Goal: Task Accomplishment & Management: Complete application form

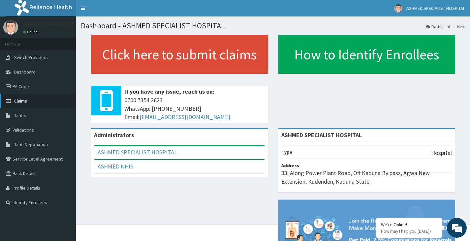
click at [23, 101] on span "Claims" at bounding box center [20, 101] width 13 height 6
click at [16, 88] on link "PA Code" at bounding box center [38, 86] width 76 height 15
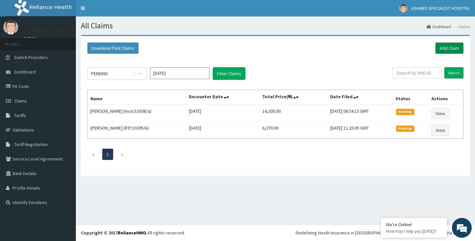
click at [442, 46] on link "Add Claim" at bounding box center [449, 48] width 28 height 11
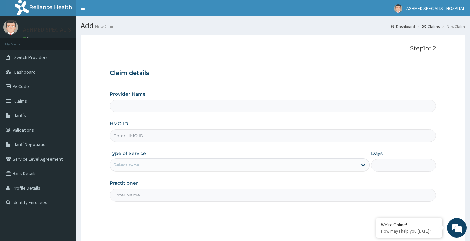
type input "ASHMED SPECIALIST HOSPITAL"
click at [130, 133] on input "HMO ID" at bounding box center [273, 135] width 326 height 13
type input "p"
type input "PFM/10229/B"
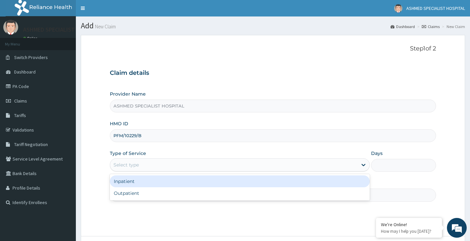
click at [140, 166] on div "Select type" at bounding box center [233, 165] width 247 height 11
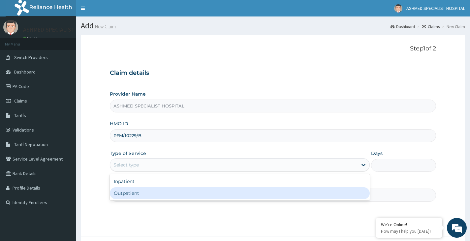
click at [148, 193] on div "Outpatient" at bounding box center [240, 193] width 260 height 12
type input "1"
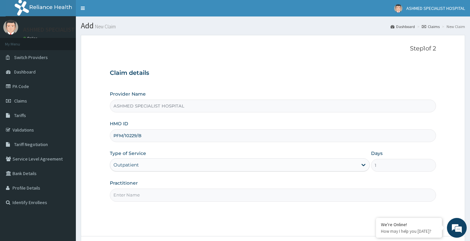
click at [147, 195] on input "Practitioner" at bounding box center [273, 195] width 326 height 13
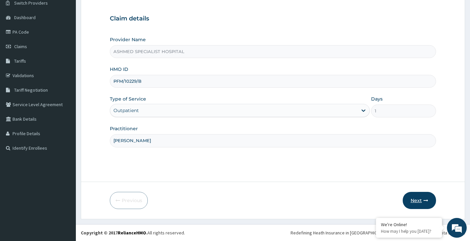
type input "DR DAVID"
click at [416, 200] on button "Next" at bounding box center [419, 200] width 33 height 17
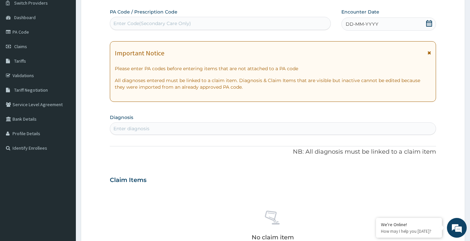
click at [135, 21] on div "Enter Code(Secondary Care Only)" at bounding box center [152, 23] width 78 height 7
paste input "PA/83EC2B"
type input "PA/83EC2B"
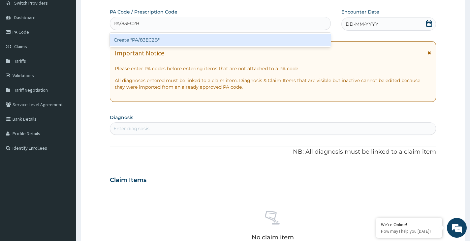
click at [141, 37] on div "Create "PA/83EC2B"" at bounding box center [220, 40] width 221 height 12
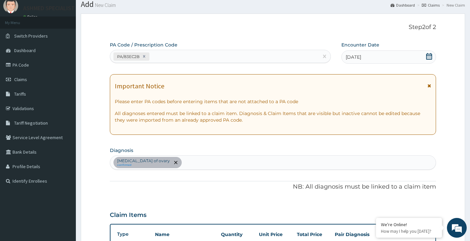
scroll to position [33, 0]
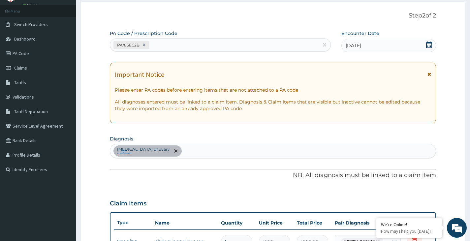
click at [175, 154] on div "Cyst of ovary confirmed" at bounding box center [273, 151] width 326 height 14
type input "MALARIA"
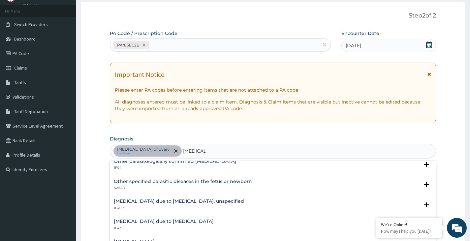
scroll to position [0, 0]
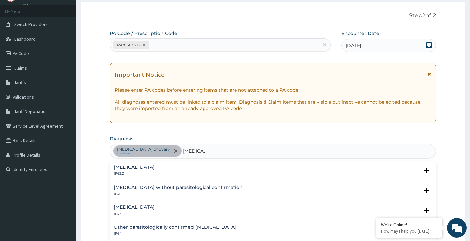
click at [153, 167] on h4 "Plasmodium malariae malaria without complication" at bounding box center [134, 167] width 41 height 5
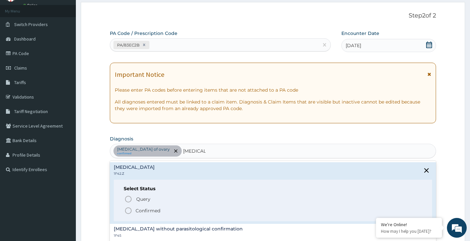
click at [137, 208] on p "Confirmed" at bounding box center [148, 211] width 25 height 7
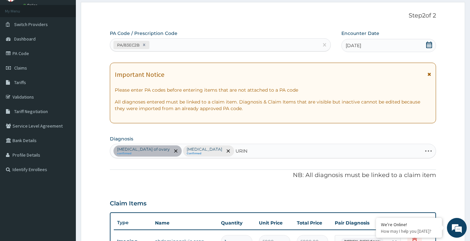
type input "URINE"
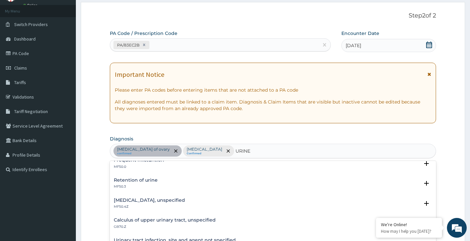
scroll to position [99, 0]
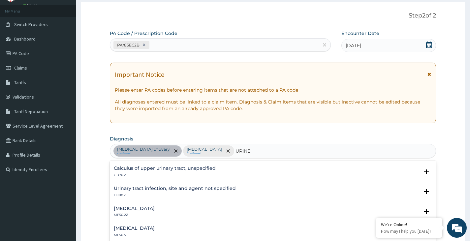
click at [189, 189] on h4 "Urinary tract infection, site and agent not specified" at bounding box center [175, 188] width 122 height 5
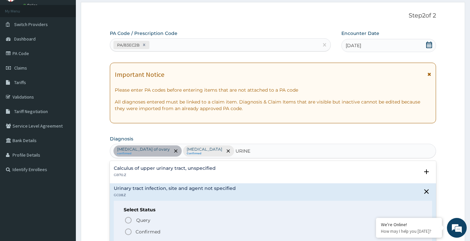
click at [150, 233] on p "Confirmed" at bounding box center [148, 232] width 25 height 7
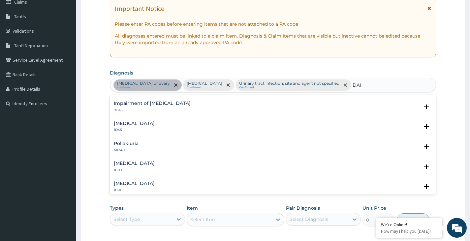
scroll to position [0, 0]
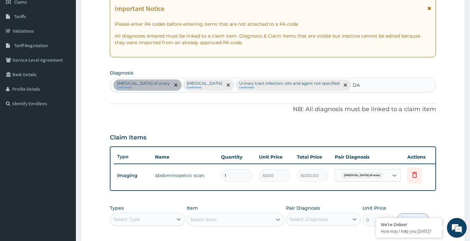
type input "D"
type input "MELITUS"
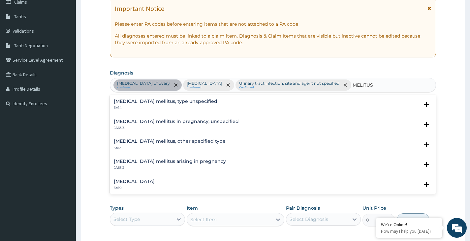
click at [140, 104] on h4 "Diabetes mellitus, type unspecified" at bounding box center [166, 101] width 104 height 5
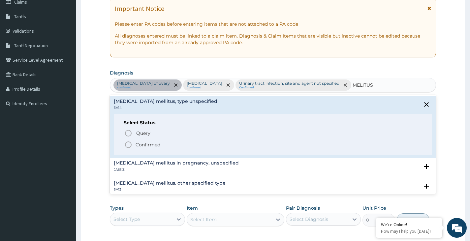
click at [131, 146] on circle "status option filled" at bounding box center [128, 145] width 6 height 6
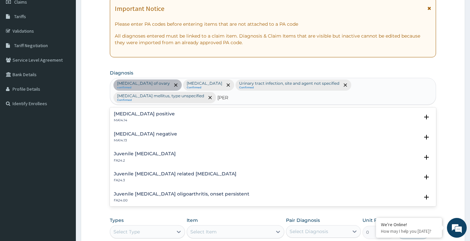
scroll to position [24, 0]
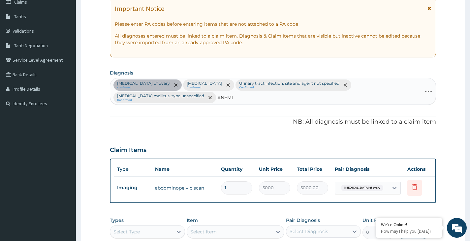
type input "ANEMIA"
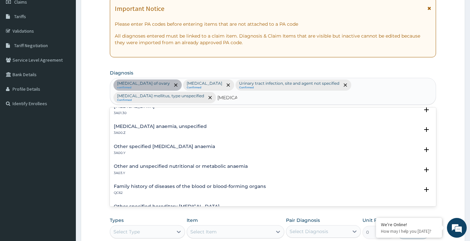
scroll to position [363, 0]
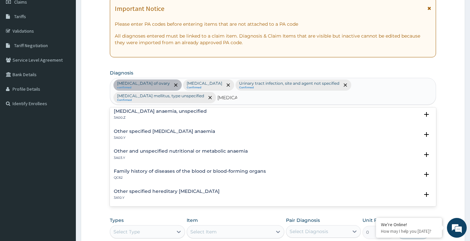
click at [182, 136] on p "3A00.Y" at bounding box center [164, 138] width 101 height 5
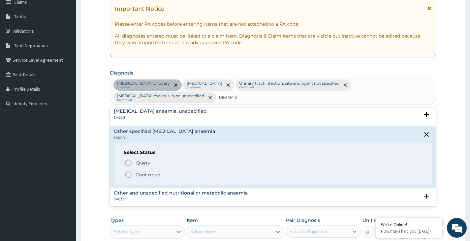
click at [148, 173] on p "Confirmed" at bounding box center [148, 175] width 25 height 7
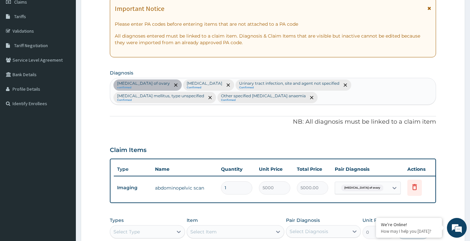
scroll to position [165, 0]
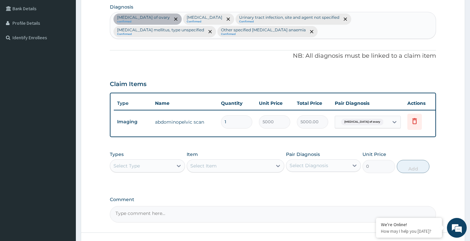
click at [167, 167] on div "Select Type" at bounding box center [141, 166] width 62 height 11
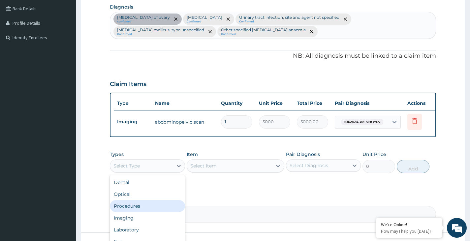
click at [142, 210] on div "Procedures" at bounding box center [147, 206] width 75 height 12
click at [146, 168] on div "Procedures" at bounding box center [141, 166] width 62 height 11
click at [252, 172] on div "Select Item" at bounding box center [236, 165] width 98 height 13
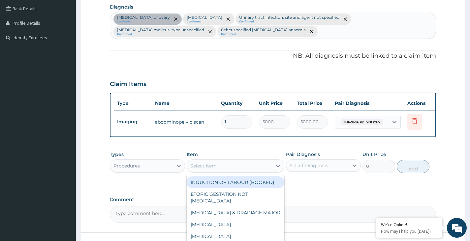
click at [252, 171] on div "Select Item" at bounding box center [229, 166] width 85 height 11
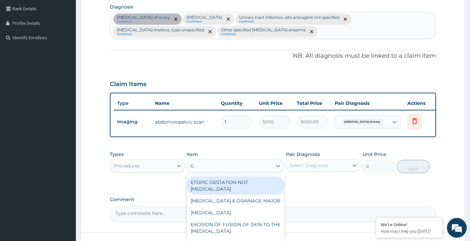
type input "GE"
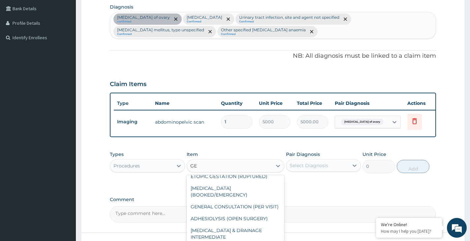
scroll to position [66, 0]
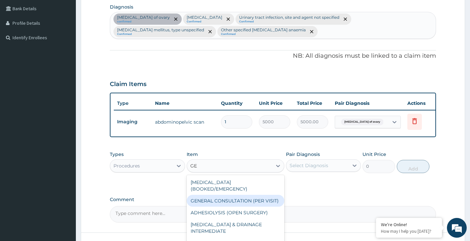
click at [253, 201] on div "GENERAL CONSULTATION (PER VISIT)" at bounding box center [236, 201] width 98 height 12
type input "2000"
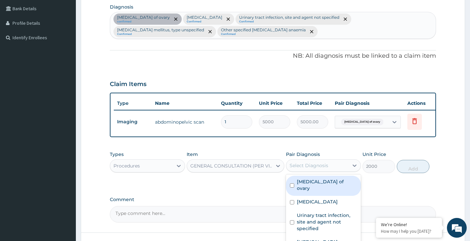
click at [307, 169] on div "Select Diagnosis" at bounding box center [309, 165] width 39 height 7
click at [306, 188] on label "Cyst of ovary" at bounding box center [327, 184] width 60 height 13
checkbox input "true"
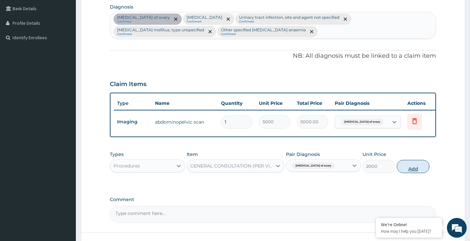
click at [410, 170] on button "Add" at bounding box center [413, 166] width 33 height 13
type input "0"
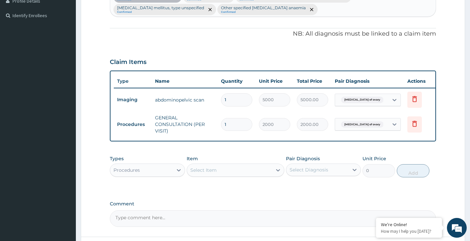
scroll to position [231, 0]
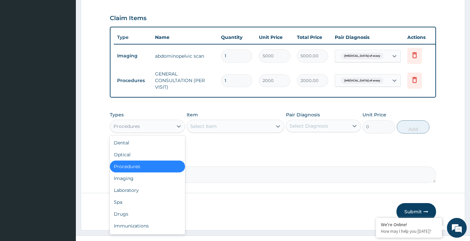
click at [159, 126] on div "Procedures" at bounding box center [141, 126] width 62 height 11
click at [144, 192] on div "Laboratory" at bounding box center [147, 190] width 75 height 12
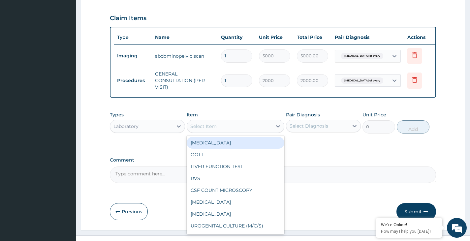
click at [201, 130] on div "Select Item" at bounding box center [203, 126] width 26 height 7
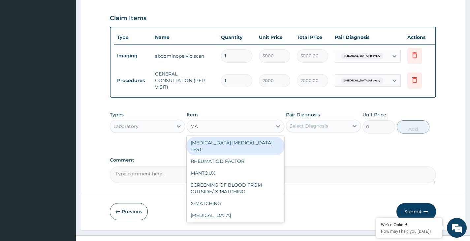
type input "MAL"
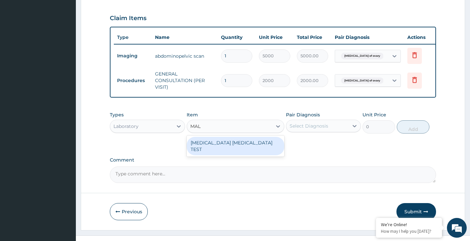
click at [242, 153] on div "MALARIA PARASITE TEST" at bounding box center [236, 146] width 98 height 18
type input "1000"
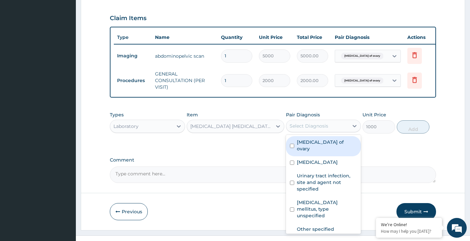
click at [327, 129] on div "Select Diagnosis" at bounding box center [309, 126] width 39 height 7
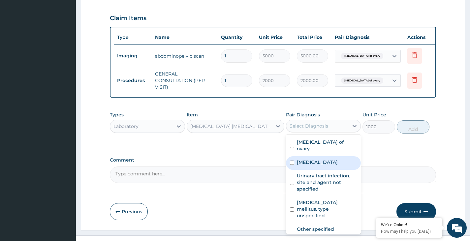
click at [328, 166] on label "Plasmodium malariae malaria without complication" at bounding box center [317, 162] width 41 height 7
checkbox input "true"
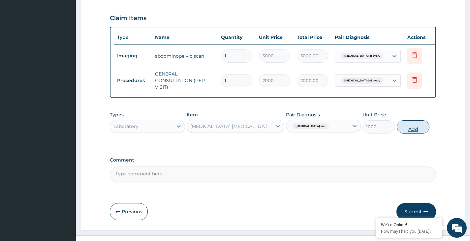
click at [411, 133] on button "Add" at bounding box center [413, 126] width 33 height 13
type input "0"
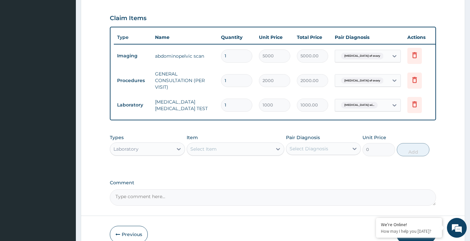
click at [219, 154] on div "Select Item" at bounding box center [229, 149] width 85 height 11
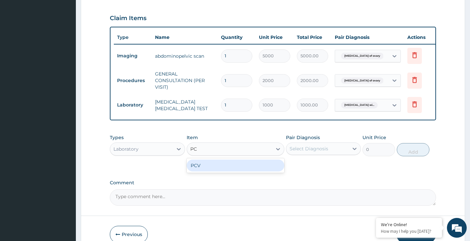
type input "PCV"
click at [223, 170] on div "PCV" at bounding box center [236, 166] width 98 height 12
type input "1000"
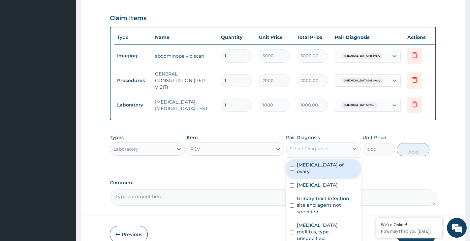
click at [336, 153] on div "Select Diagnosis" at bounding box center [317, 149] width 62 height 11
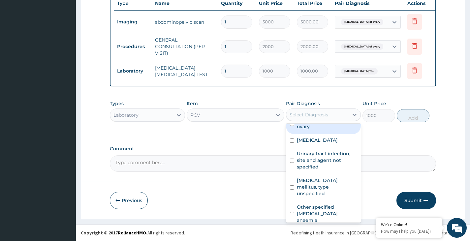
scroll to position [270, 0]
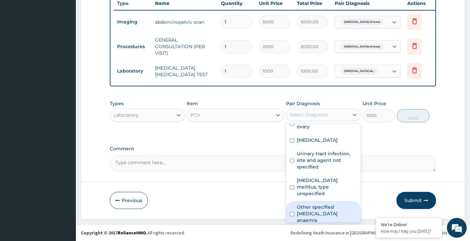
click at [328, 207] on label "Other specified iron deficiency anaemia" at bounding box center [327, 214] width 60 height 20
checkbox input "true"
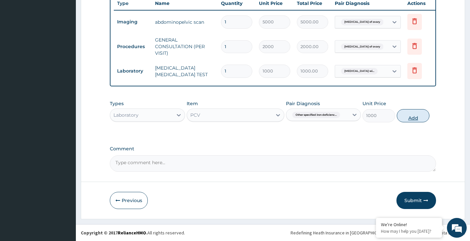
click at [411, 118] on button "Add" at bounding box center [413, 115] width 33 height 13
type input "0"
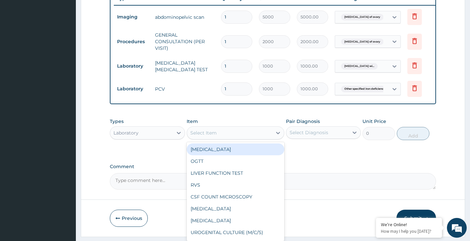
click at [217, 136] on div "Select Item" at bounding box center [229, 133] width 85 height 11
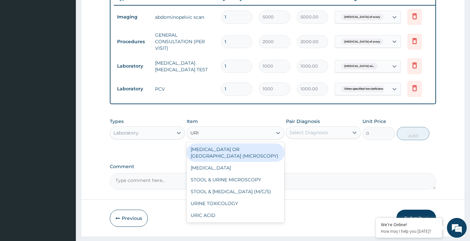
type input "URIN"
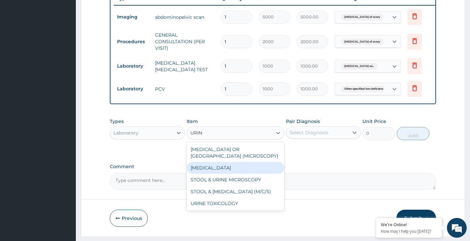
click at [207, 173] on div "URINALYSIS" at bounding box center [236, 168] width 98 height 12
type input "1000"
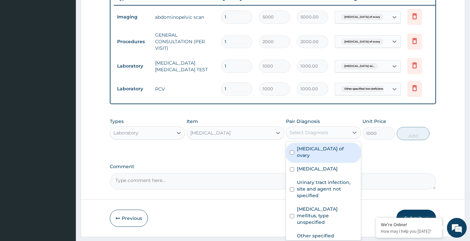
click at [310, 136] on div "Select Diagnosis" at bounding box center [309, 132] width 39 height 7
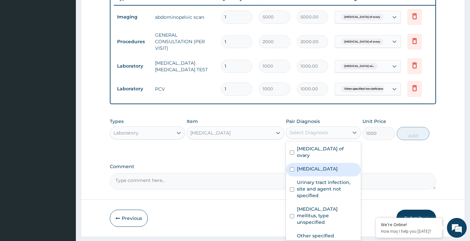
scroll to position [11, 0]
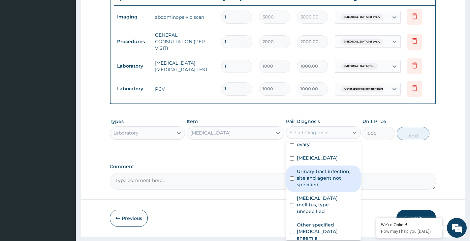
click at [326, 188] on label "Urinary tract infection, site and agent not specified" at bounding box center [327, 178] width 60 height 20
checkbox input "true"
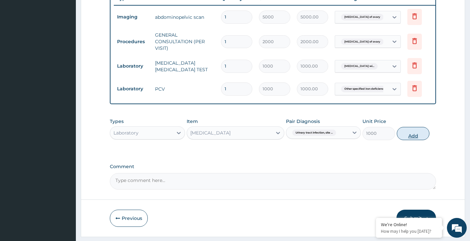
click at [416, 140] on button "Add" at bounding box center [413, 133] width 33 height 13
type input "0"
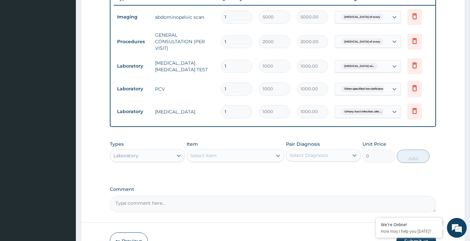
click at [213, 159] on div "Select Item" at bounding box center [203, 155] width 26 height 7
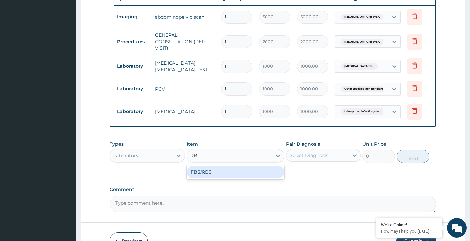
type input "RBS"
click at [219, 178] on div "FBS/RBS" at bounding box center [236, 172] width 98 height 12
type input "1000"
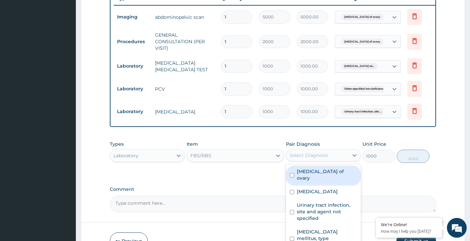
click at [310, 159] on div "Select Diagnosis" at bounding box center [309, 155] width 39 height 7
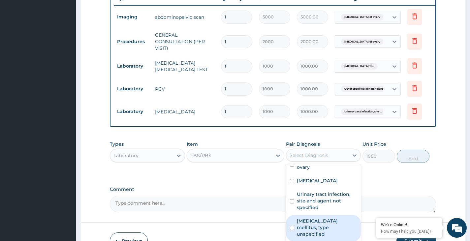
click at [325, 232] on label "Diabetes mellitus, type unspecified" at bounding box center [327, 228] width 60 height 20
checkbox input "true"
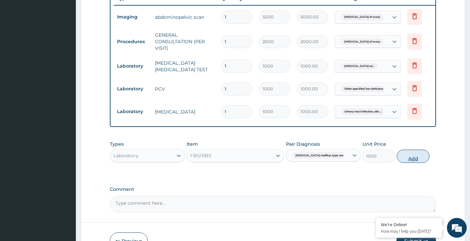
click at [410, 161] on button "Add" at bounding box center [413, 156] width 33 height 13
type input "0"
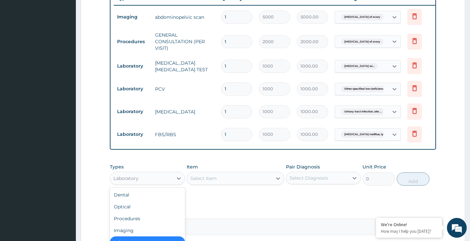
click at [150, 183] on div "Laboratory" at bounding box center [141, 178] width 62 height 11
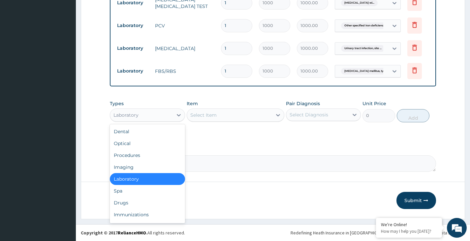
scroll to position [336, 0]
click at [130, 207] on div "Drugs" at bounding box center [147, 203] width 75 height 12
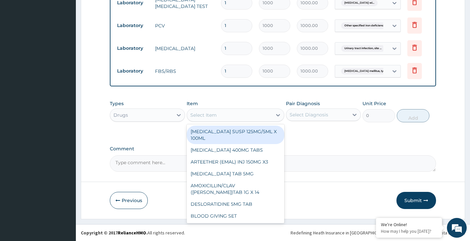
click at [233, 120] on div "Select Item" at bounding box center [229, 115] width 85 height 11
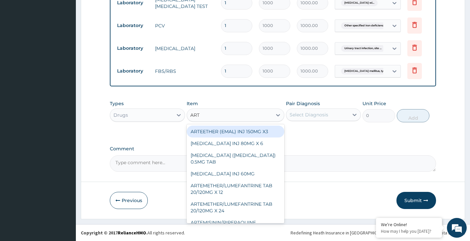
type input "ARTE"
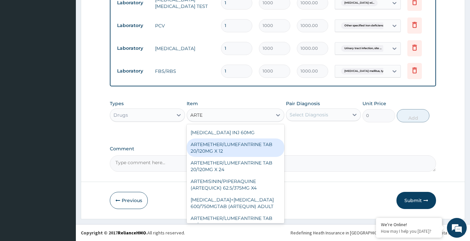
scroll to position [33, 0]
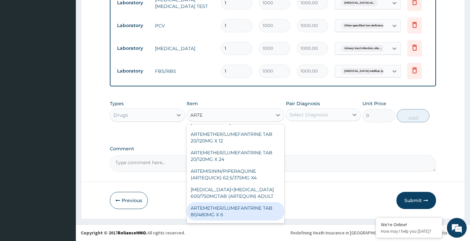
click at [233, 210] on div "ARTEMETHER/LUMEFANTRINE TAB 80/480MG X 6" at bounding box center [236, 211] width 98 height 18
type input "700"
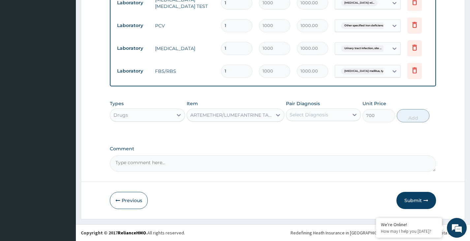
click at [303, 118] on div "Select Diagnosis" at bounding box center [309, 115] width 39 height 7
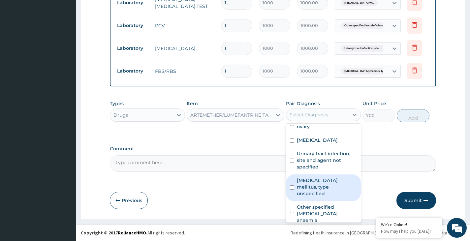
scroll to position [0, 0]
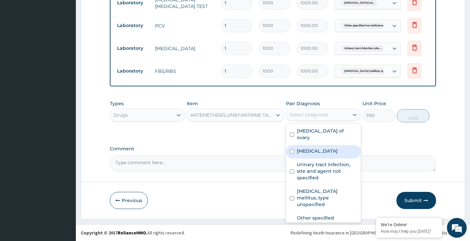
click at [309, 149] on label "Plasmodium malariae malaria without complication" at bounding box center [317, 151] width 41 height 7
checkbox input "true"
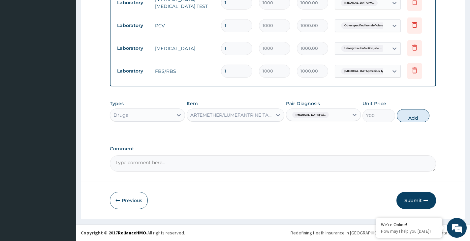
drag, startPoint x: 410, startPoint y: 120, endPoint x: 404, endPoint y: 120, distance: 6.6
click at [411, 120] on button "Add" at bounding box center [413, 115] width 33 height 13
type input "0"
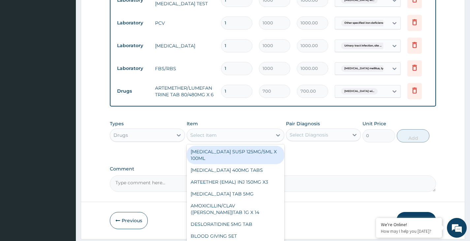
click at [246, 141] on div "Select Item" at bounding box center [229, 135] width 85 height 11
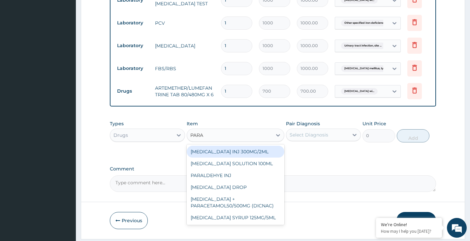
type input "PARAC"
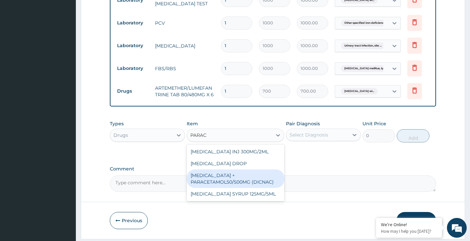
click at [226, 178] on div "DICLOFENAC + PARACETAMOL50/500MG (DICNAC)" at bounding box center [236, 179] width 98 height 18
type input "40"
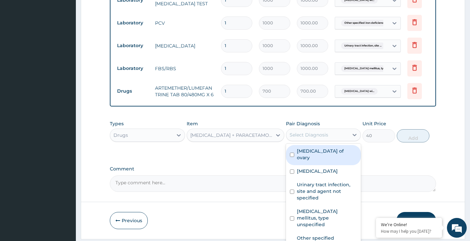
click at [327, 134] on div "Select Diagnosis" at bounding box center [323, 135] width 75 height 13
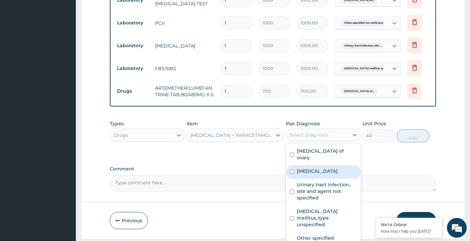
click at [323, 175] on label "Plasmodium malariae malaria without complication" at bounding box center [317, 171] width 41 height 7
checkbox input "true"
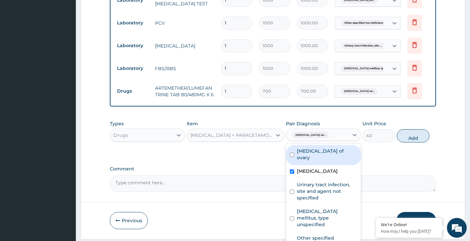
drag, startPoint x: 417, startPoint y: 144, endPoint x: 406, endPoint y: 141, distance: 11.7
click at [417, 143] on button "Add" at bounding box center [413, 135] width 33 height 13
type input "0"
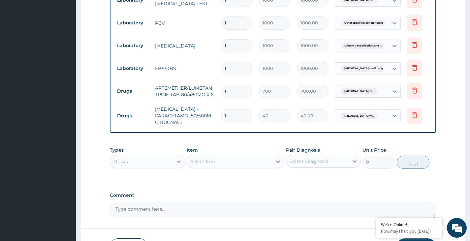
type input "18"
type input "720.00"
type input "18"
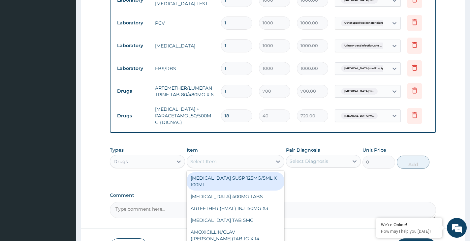
click at [234, 167] on div "Select Item" at bounding box center [229, 161] width 85 height 11
type input "DOX"
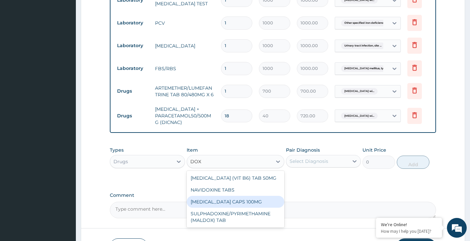
click at [236, 205] on div "DOXYCYCLINE CAPS 100MG" at bounding box center [236, 202] width 98 height 12
type input "40"
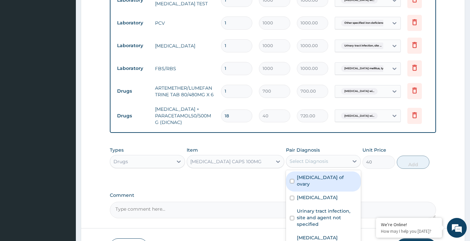
click at [328, 166] on div "Select Diagnosis" at bounding box center [317, 161] width 62 height 11
click at [329, 182] on div "Cyst of ovary" at bounding box center [323, 182] width 75 height 20
checkbox input "true"
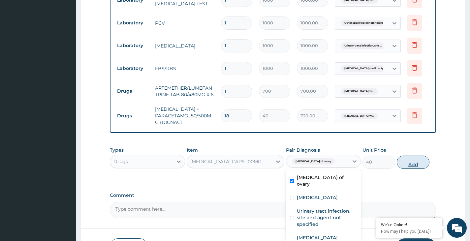
click at [413, 166] on button "Add" at bounding box center [413, 162] width 33 height 13
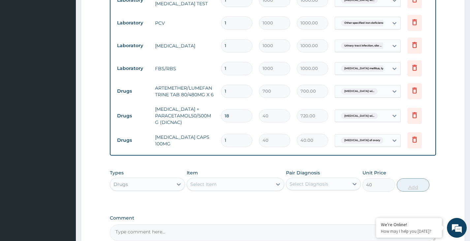
type input "0"
type input "0.00"
type input "2"
type input "80.00"
type input "20"
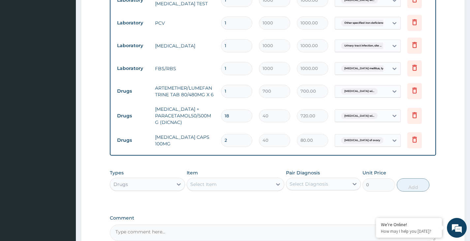
type input "800.00"
type input "20"
click at [236, 190] on div "Select Item" at bounding box center [229, 184] width 85 height 11
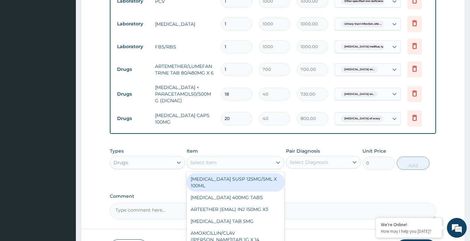
scroll to position [369, 0]
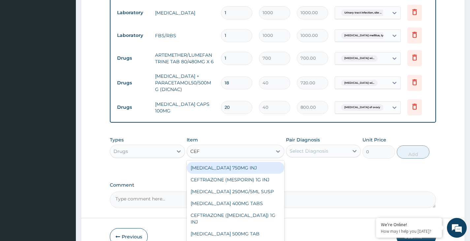
type input "CEFT"
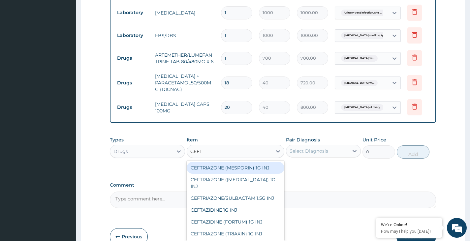
click at [240, 174] on div "CEFTRIAZONE (MESPORIN) 1G INJ" at bounding box center [236, 168] width 98 height 12
type input "4500"
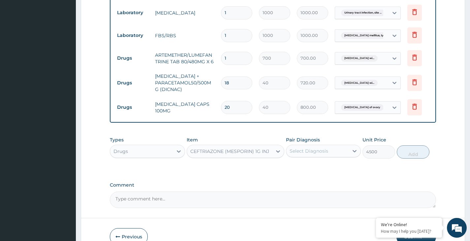
click at [310, 154] on div "Select Diagnosis" at bounding box center [309, 151] width 39 height 7
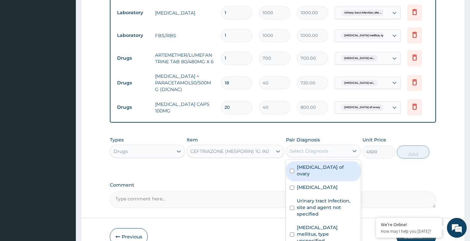
click at [309, 174] on label "Cyst of ovary" at bounding box center [327, 170] width 60 height 13
checkbox input "true"
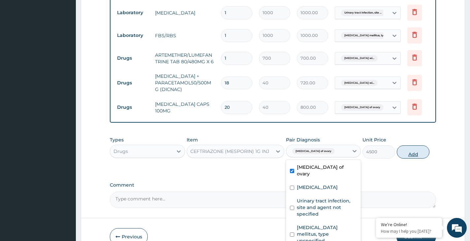
click at [415, 159] on button "Add" at bounding box center [413, 151] width 33 height 13
type input "0"
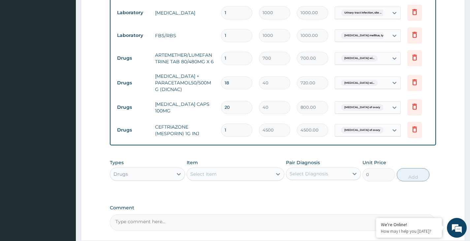
click at [246, 179] on div "Select Item" at bounding box center [229, 174] width 85 height 11
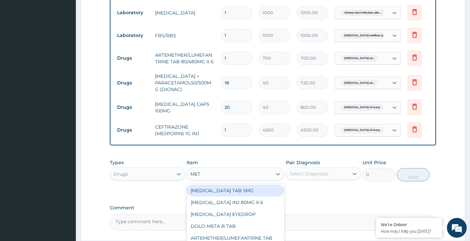
type input "METR"
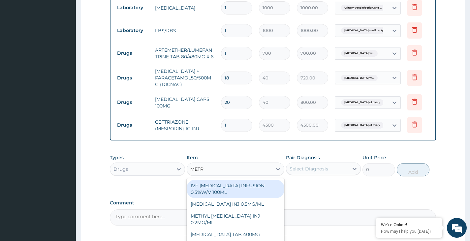
scroll to position [433, 0]
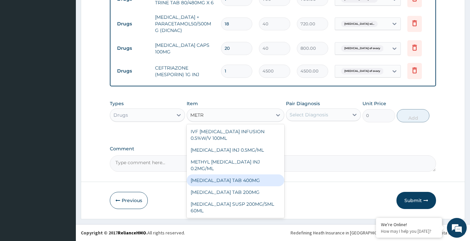
click at [231, 175] on div "[MEDICAL_DATA] TAB 400MG" at bounding box center [236, 181] width 98 height 12
type input "20"
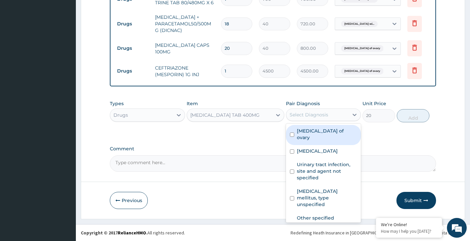
click at [324, 113] on div "Select Diagnosis" at bounding box center [309, 115] width 39 height 7
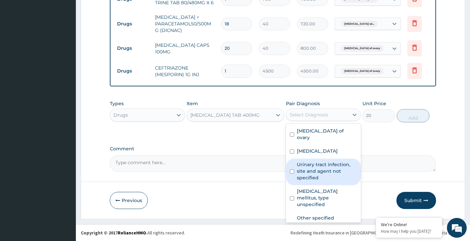
click at [322, 181] on label "Urinary tract infection, site and agent not specified" at bounding box center [327, 171] width 60 height 20
checkbox input "true"
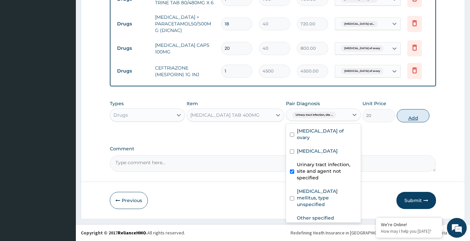
click at [406, 116] on button "Add" at bounding box center [413, 115] width 33 height 13
type input "0"
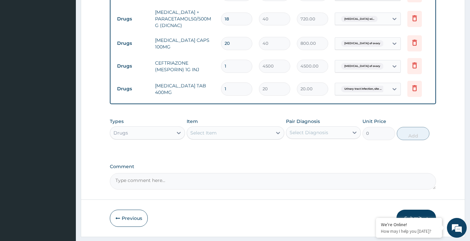
type input "0.00"
type input "3"
type input "60.00"
type input "30"
type input "600.00"
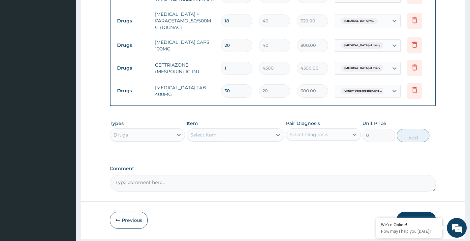
scroll to position [456, 0]
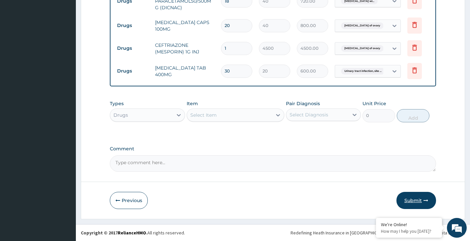
type input "30"
click at [414, 199] on button "Submit" at bounding box center [417, 200] width 40 height 17
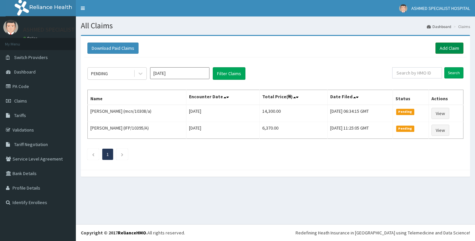
click at [451, 48] on link "Add Claim" at bounding box center [449, 48] width 28 height 11
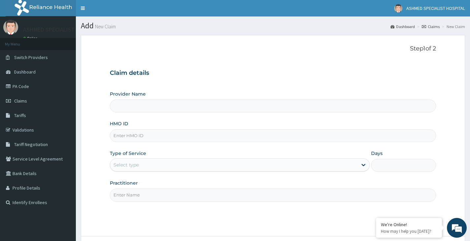
type input "ASHMED SPECIALIST HOSPITAL"
click at [163, 140] on input "HMO ID" at bounding box center [273, 135] width 326 height 13
type input "SKP/10375/A"
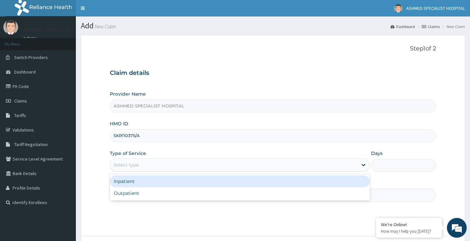
click at [164, 170] on div "Select type" at bounding box center [233, 165] width 247 height 11
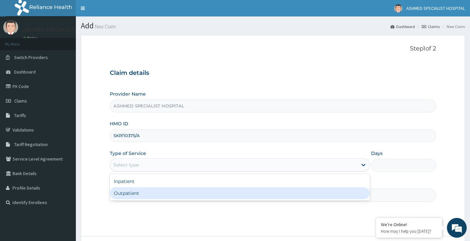
click at [161, 192] on div "Outpatient" at bounding box center [240, 193] width 260 height 12
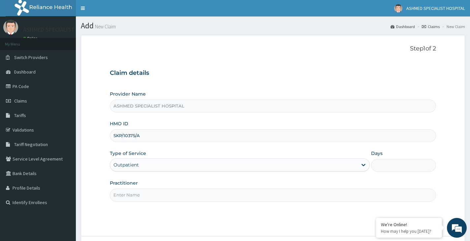
type input "1"
click at [159, 195] on input "Practitioner" at bounding box center [273, 195] width 326 height 13
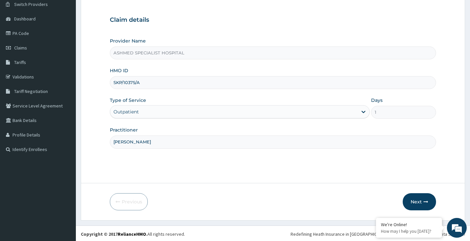
scroll to position [54, 0]
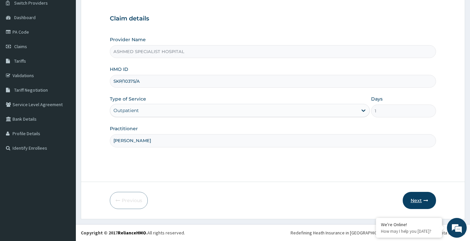
type input "DR DAVID"
click at [418, 200] on button "Next" at bounding box center [419, 200] width 33 height 17
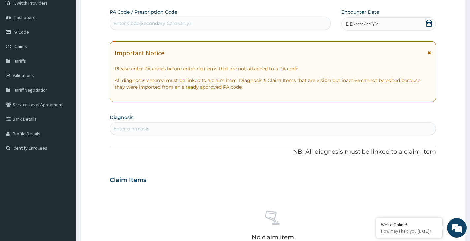
click at [427, 21] on icon at bounding box center [429, 23] width 6 height 7
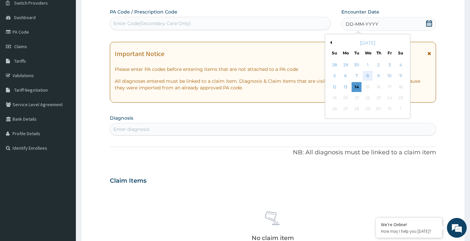
click at [366, 75] on div "8" at bounding box center [368, 76] width 10 height 10
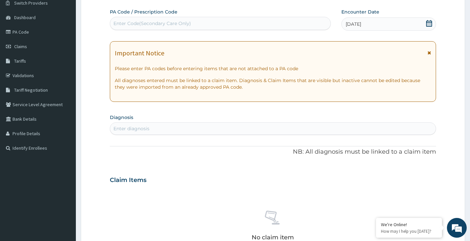
click at [159, 128] on div "Enter diagnosis" at bounding box center [273, 128] width 326 height 11
type input "ACCIDENT"
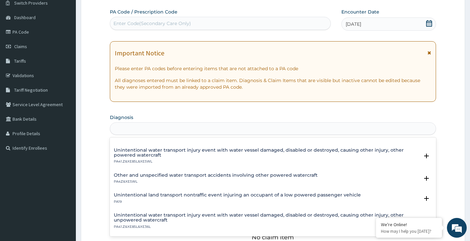
scroll to position [0, 0]
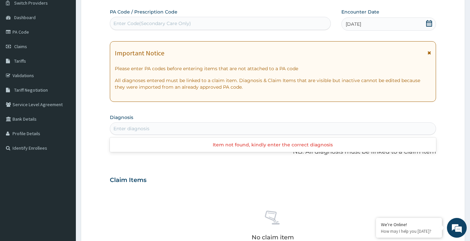
drag, startPoint x: 137, startPoint y: 123, endPoint x: 95, endPoint y: 120, distance: 42.0
click at [95, 120] on form "Step 2 of 2 PA Code / Prescription Code Enter Code(Secondary Care Only) Encount…" at bounding box center [273, 189] width 384 height 417
type input "CUT"
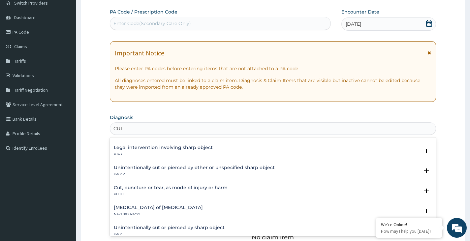
scroll to position [66, 0]
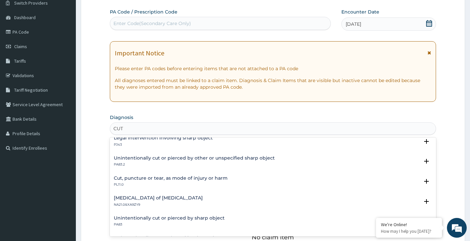
click at [156, 183] on p "PL11.0" at bounding box center [171, 184] width 114 height 5
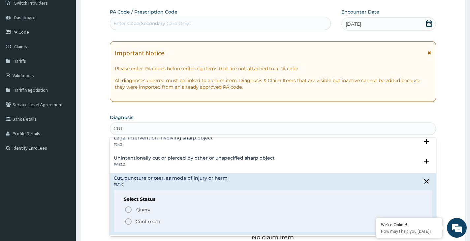
click at [144, 220] on p "Confirmed" at bounding box center [148, 221] width 25 height 7
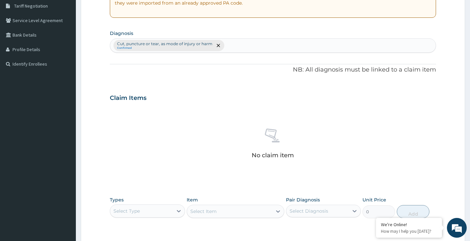
scroll to position [153, 0]
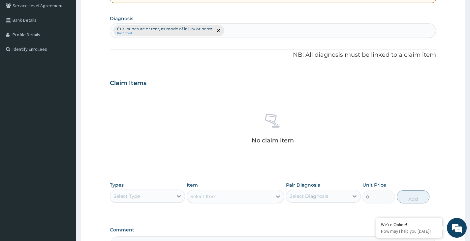
click at [152, 199] on div "Select Type" at bounding box center [141, 196] width 62 height 11
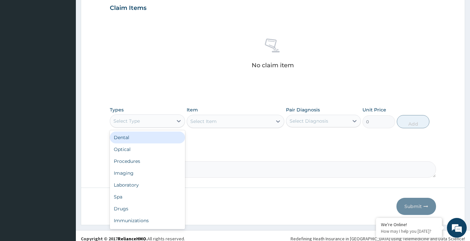
scroll to position [235, 0]
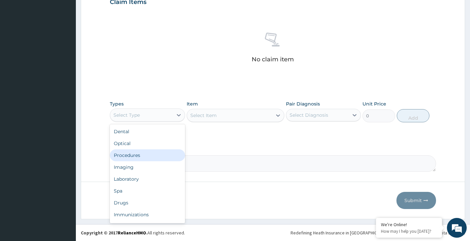
click at [131, 153] on div "Procedures" at bounding box center [147, 155] width 75 height 12
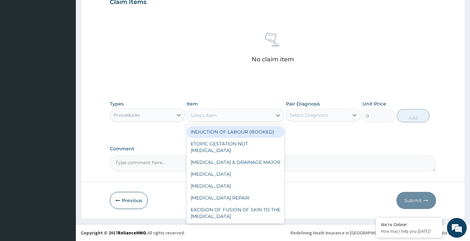
click at [216, 116] on div "Select Item" at bounding box center [203, 115] width 26 height 7
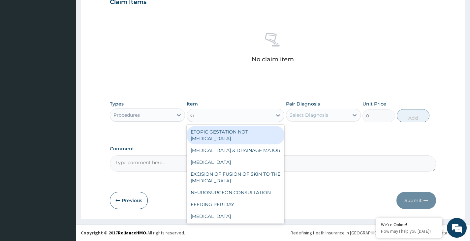
type input "GE"
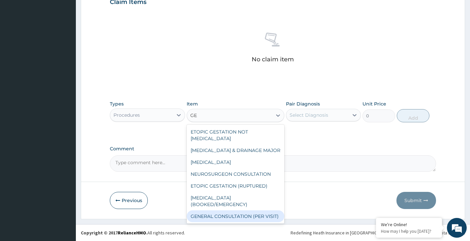
click at [231, 210] on div "GENERAL CONSULTATION (PER VISIT)" at bounding box center [236, 216] width 98 height 12
type input "2000"
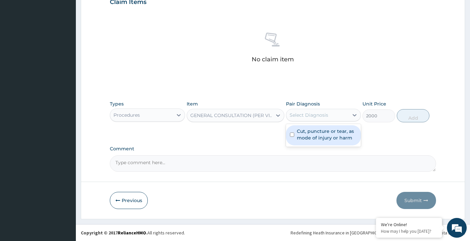
click at [316, 116] on div "Select Diagnosis" at bounding box center [309, 115] width 39 height 7
click at [319, 143] on div "Cut, puncture or tear, as mode of injury or harm" at bounding box center [323, 135] width 75 height 20
checkbox input "true"
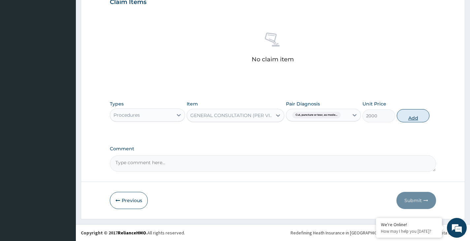
click at [409, 116] on button "Add" at bounding box center [413, 115] width 33 height 13
type input "0"
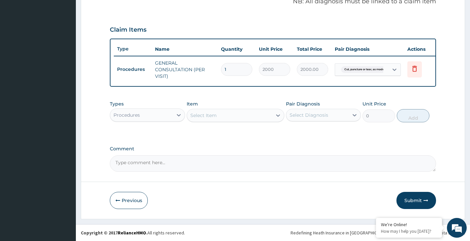
scroll to position [212, 0]
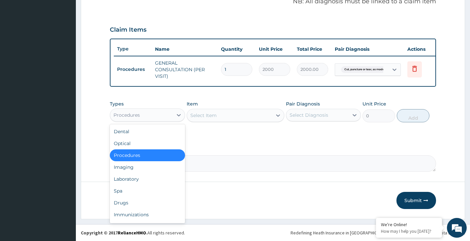
click at [153, 118] on div "Procedures" at bounding box center [141, 115] width 62 height 11
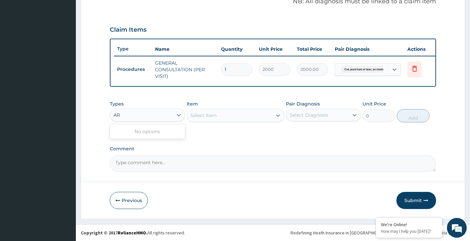
type input "A"
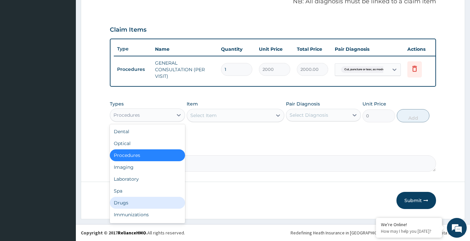
click at [150, 205] on div "Drugs" at bounding box center [147, 203] width 75 height 12
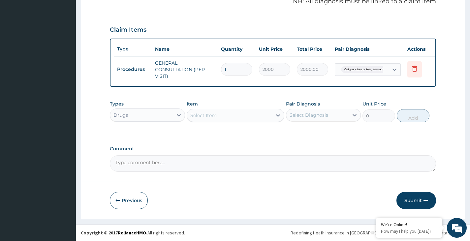
click at [250, 116] on div "Select Item" at bounding box center [229, 115] width 85 height 11
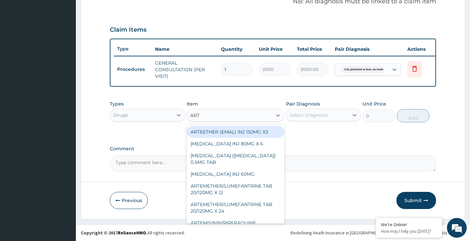
type input "ARTH"
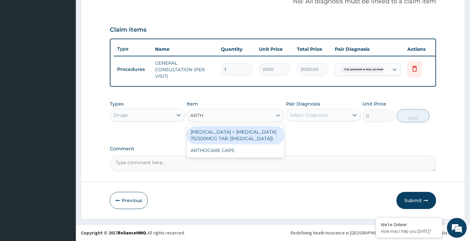
click at [251, 136] on div "[MEDICAL_DATA] + [MEDICAL_DATA] 75/200MCG TAB ([MEDICAL_DATA])" at bounding box center [236, 135] width 98 height 18
type input "200"
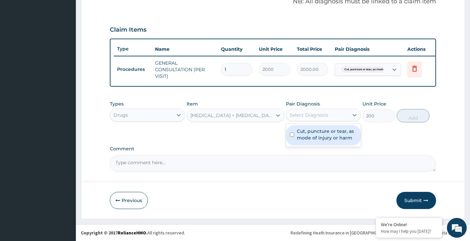
click at [305, 117] on div "Select Diagnosis" at bounding box center [309, 115] width 39 height 7
click at [309, 135] on label "Cut, puncture or tear, as mode of injury or harm" at bounding box center [327, 134] width 60 height 13
checkbox input "true"
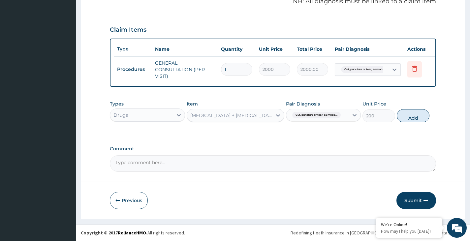
click at [414, 114] on button "Add" at bounding box center [413, 115] width 33 height 13
type input "0"
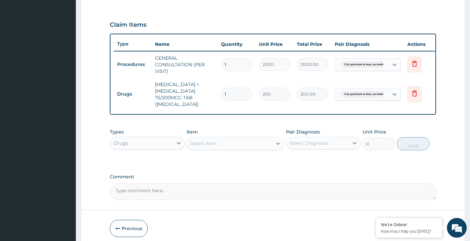
type input "10"
type input "2000.00"
type input "10"
click at [238, 149] on div "Select Item" at bounding box center [229, 143] width 85 height 11
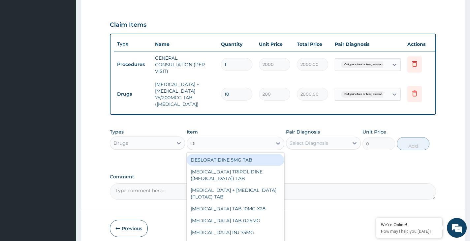
type input "DIC"
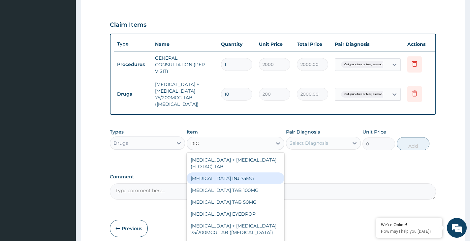
click at [248, 184] on div "[MEDICAL_DATA] INJ 75MG" at bounding box center [236, 179] width 98 height 12
type input "200"
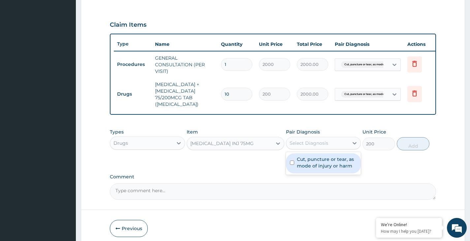
click at [308, 146] on div "Select Diagnosis" at bounding box center [309, 143] width 39 height 7
click at [312, 169] on label "Cut, puncture or tear, as mode of injury or harm" at bounding box center [327, 162] width 60 height 13
checkbox input "true"
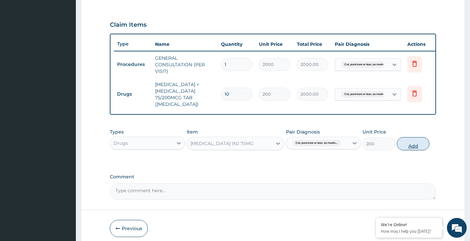
click at [406, 149] on button "Add" at bounding box center [413, 143] width 33 height 13
type input "0"
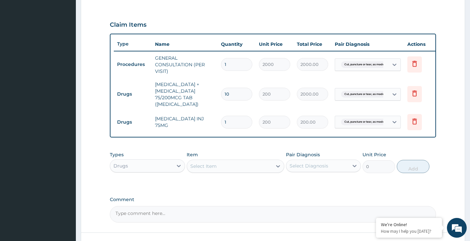
type input "0.00"
type input "2"
type input "400.00"
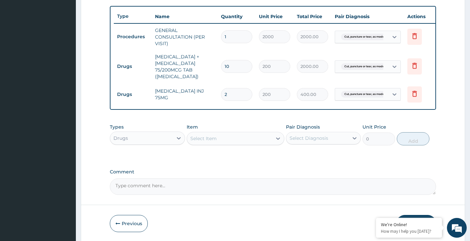
scroll to position [268, 0]
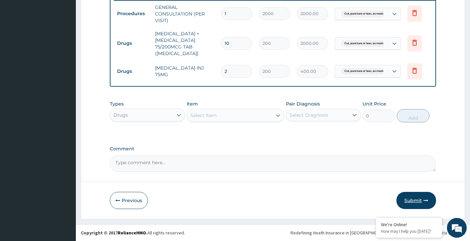
type input "2"
click at [415, 198] on button "Submit" at bounding box center [417, 200] width 40 height 17
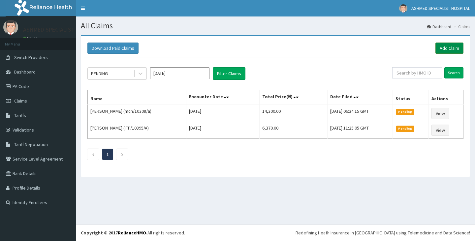
click at [450, 51] on link "Add Claim" at bounding box center [449, 48] width 28 height 11
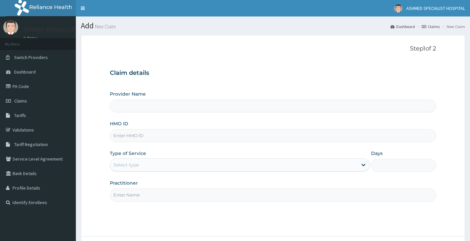
type input "ASHMED SPECIALIST HOSPITAL"
click at [138, 139] on input "HMO ID" at bounding box center [273, 135] width 326 height 13
type input "GCE/10059/A"
click at [145, 162] on div "Select type" at bounding box center [233, 165] width 247 height 11
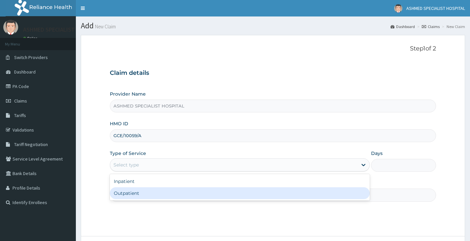
click at [143, 194] on div "Outpatient" at bounding box center [240, 193] width 260 height 12
type input "1"
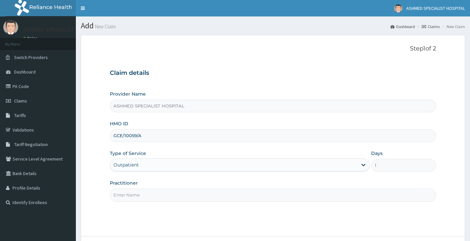
click at [142, 193] on input "Practitioner" at bounding box center [273, 195] width 326 height 13
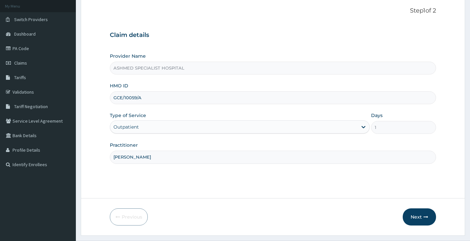
scroll to position [54, 0]
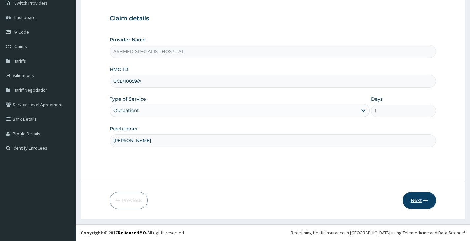
type input "DR DAVID"
click at [409, 199] on button "Next" at bounding box center [419, 200] width 33 height 17
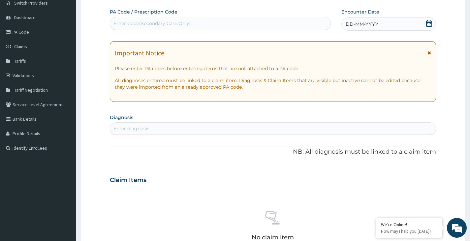
scroll to position [0, 0]
click at [128, 23] on div "Enter Code(Secondary Care Only)" at bounding box center [152, 23] width 78 height 7
paste input "PA/8FAF2B"
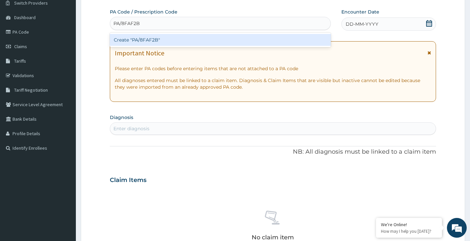
type input "PA/8FAF2B"
click at [134, 37] on div "Create "PA/8FAF2B"" at bounding box center [220, 40] width 221 height 12
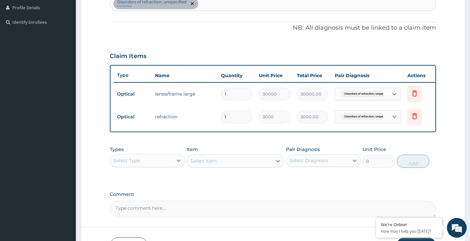
scroll to position [195, 0]
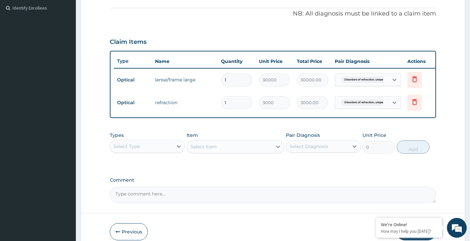
click at [155, 152] on div "Select Type" at bounding box center [141, 146] width 62 height 11
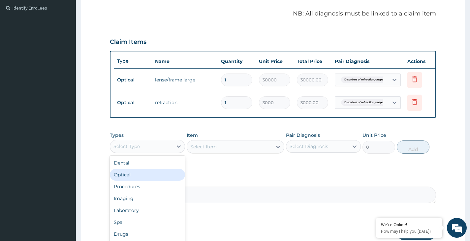
click at [146, 181] on div "Optical" at bounding box center [147, 175] width 75 height 12
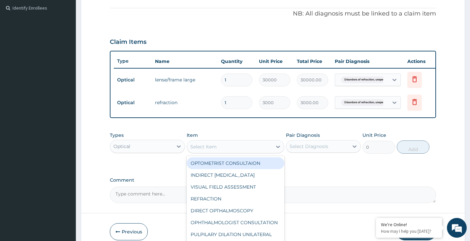
click at [224, 152] on div "Select Item" at bounding box center [229, 147] width 85 height 11
click at [228, 167] on div "OPTOMETRIST CONSULTAION" at bounding box center [236, 163] width 98 height 12
type input "3000"
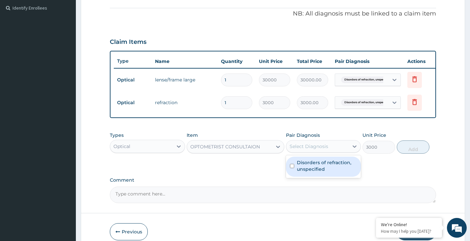
click at [319, 150] on div "Select Diagnosis" at bounding box center [309, 146] width 39 height 7
click at [315, 173] on label "Disorders of refraction, unspecified" at bounding box center [327, 165] width 60 height 13
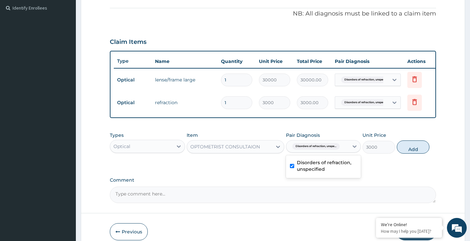
checkbox input "true"
click at [411, 150] on button "Add" at bounding box center [413, 147] width 33 height 13
type input "0"
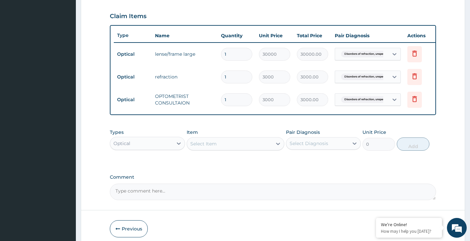
scroll to position [228, 0]
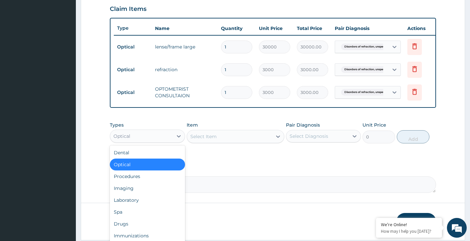
click at [158, 139] on div "Optical" at bounding box center [141, 136] width 62 height 11
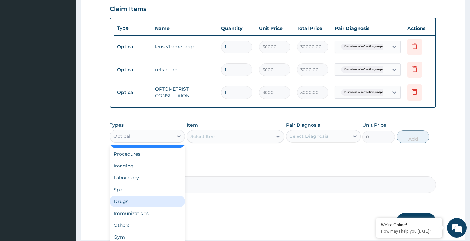
click at [144, 208] on div "Drugs" at bounding box center [147, 202] width 75 height 12
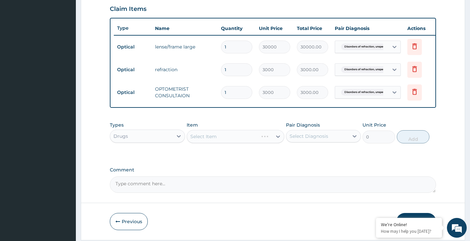
click at [218, 141] on div "Select Item" at bounding box center [236, 136] width 98 height 13
click at [218, 141] on div "Select Item" at bounding box center [229, 136] width 85 height 11
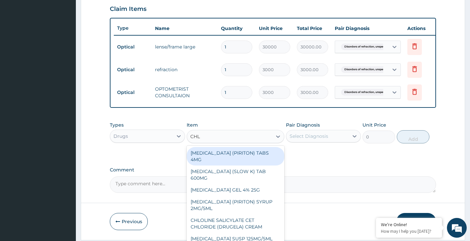
type input "CHLO"
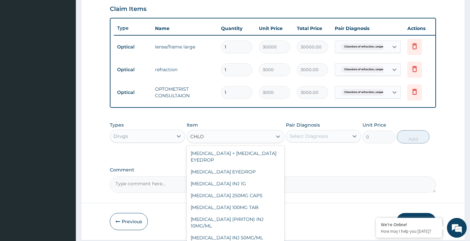
scroll to position [231, 0]
click at [233, 177] on div "[MEDICAL_DATA] EYEDROP" at bounding box center [236, 172] width 98 height 12
type input "300"
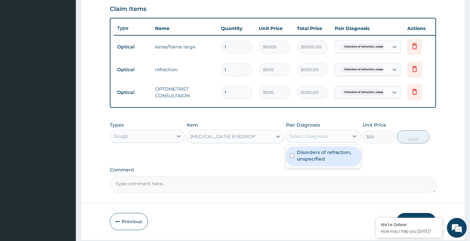
click at [324, 142] on div "Select Diagnosis" at bounding box center [317, 136] width 62 height 11
click at [323, 160] on label "Disorders of refraction, unspecified" at bounding box center [327, 155] width 60 height 13
checkbox input "true"
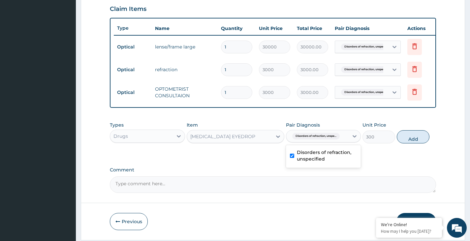
drag, startPoint x: 412, startPoint y: 141, endPoint x: 383, endPoint y: 142, distance: 28.4
click at [411, 141] on button "Add" at bounding box center [413, 136] width 33 height 13
type input "0"
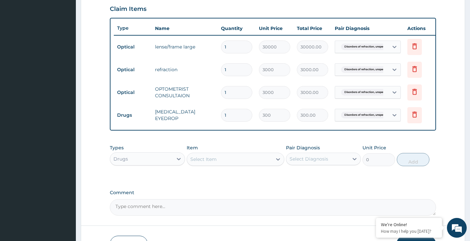
click at [239, 165] on div "Select Item" at bounding box center [229, 159] width 85 height 11
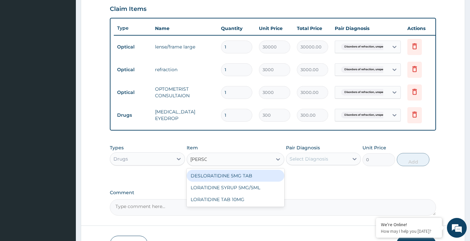
type input "LORAT"
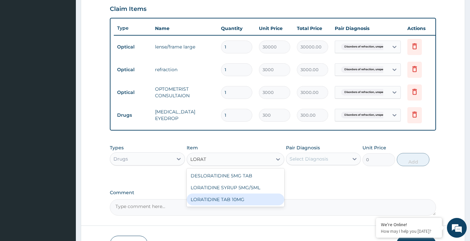
click at [244, 206] on div "LORATIDINE TAB 10MG" at bounding box center [236, 200] width 98 height 12
type input "30"
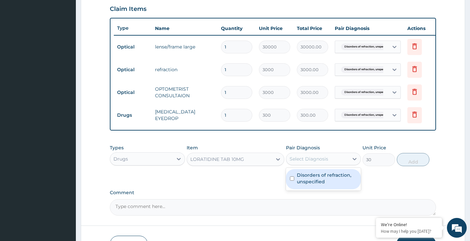
click at [316, 162] on div "Select Diagnosis" at bounding box center [309, 159] width 39 height 7
click at [316, 180] on label "Disorders of refraction, unspecified" at bounding box center [327, 178] width 60 height 13
checkbox input "true"
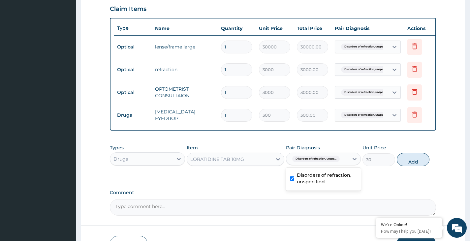
click at [408, 170] on div "Types Drugs Item LORATIDINE TAB 10MG Pair Diagnosis option Disorders of refract…" at bounding box center [273, 155] width 326 height 28
click at [422, 163] on button "Add" at bounding box center [413, 159] width 33 height 13
type input "0"
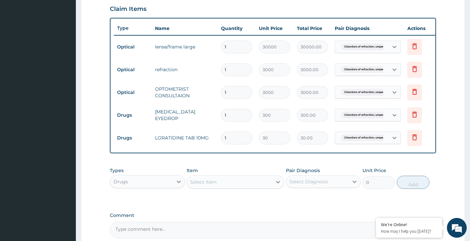
type input "10"
type input "300.00"
type input "10"
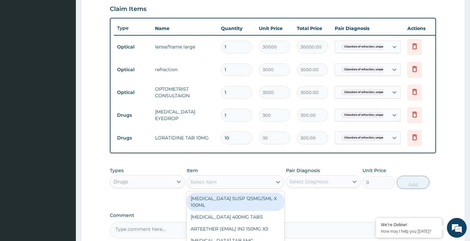
click at [251, 187] on div "Select Item" at bounding box center [229, 182] width 85 height 11
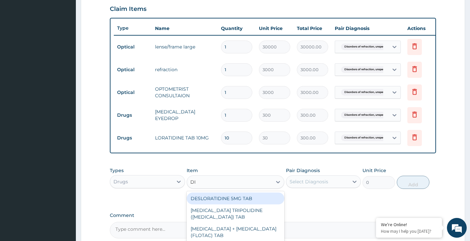
type input "DIC"
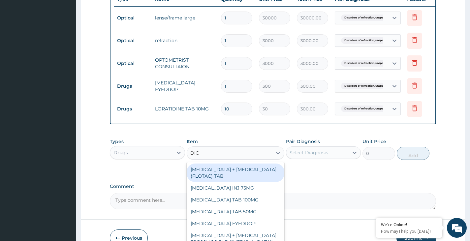
scroll to position [261, 0]
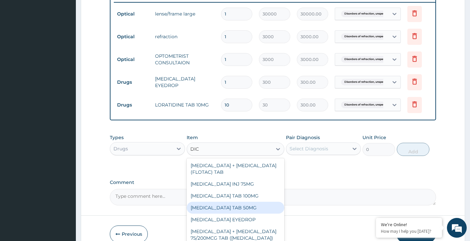
click at [249, 214] on div "[MEDICAL_DATA] TAB 50MG" at bounding box center [236, 208] width 98 height 12
type input "30"
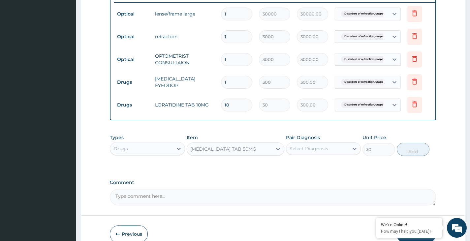
click at [308, 152] on div "Select Diagnosis" at bounding box center [309, 148] width 39 height 7
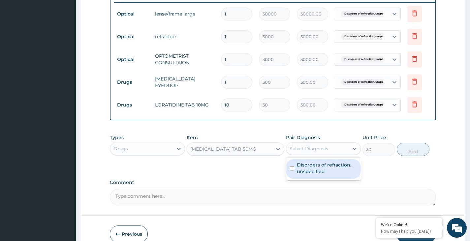
click at [307, 170] on label "Disorders of refraction, unspecified" at bounding box center [327, 168] width 60 height 13
checkbox input "true"
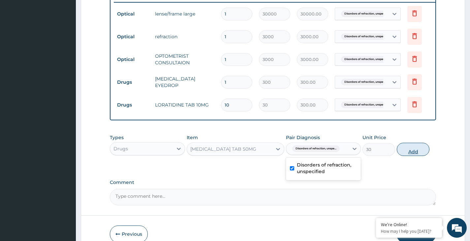
click at [407, 156] on button "Add" at bounding box center [413, 149] width 33 height 13
type input "0"
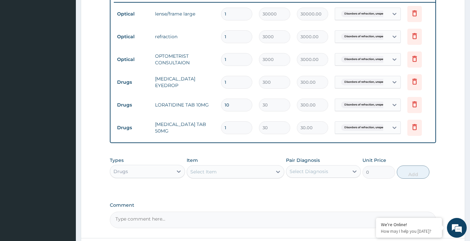
type input "10"
type input "300.00"
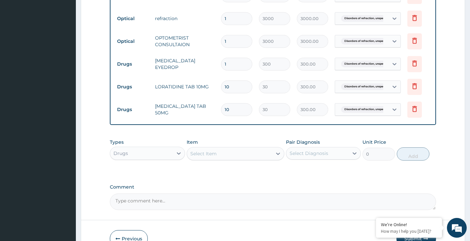
scroll to position [322, 0]
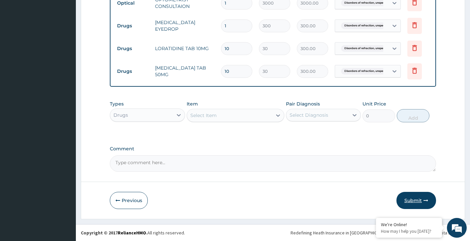
type input "10"
click at [409, 200] on button "Submit" at bounding box center [417, 200] width 40 height 17
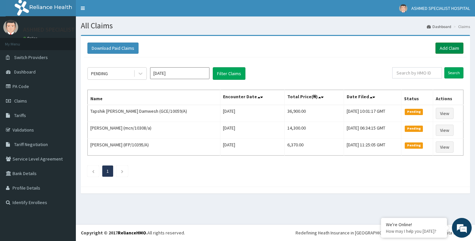
click at [446, 48] on link "Add Claim" at bounding box center [449, 48] width 28 height 11
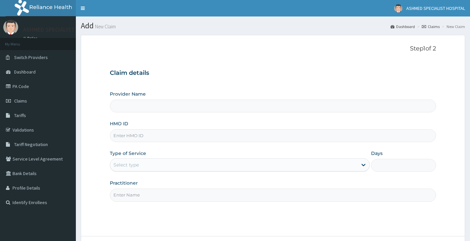
click at [123, 138] on input "HMO ID" at bounding box center [273, 135] width 326 height 13
type input "G"
type input "ASHMED SPECIALIST HOSPITAL"
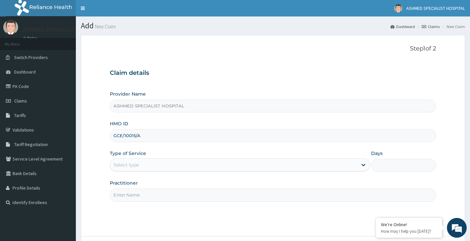
type input "GCE/10015/A"
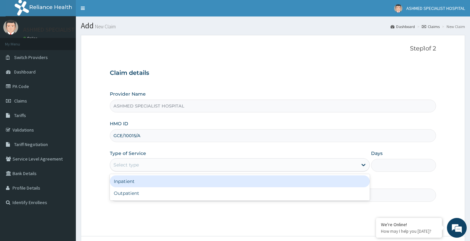
drag, startPoint x: 135, startPoint y: 164, endPoint x: 134, endPoint y: 180, distance: 15.9
click at [135, 165] on div "Select type" at bounding box center [125, 165] width 25 height 7
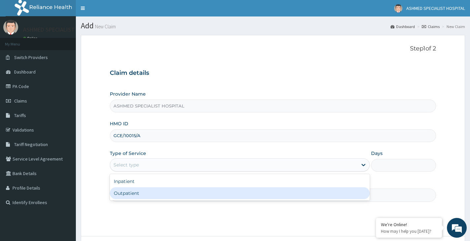
click at [140, 199] on div "Outpatient" at bounding box center [240, 193] width 260 height 12
type input "1"
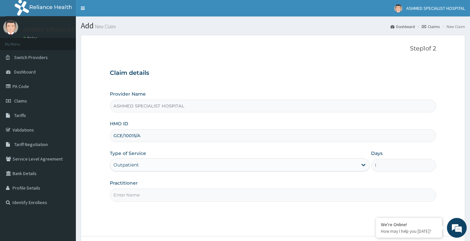
click at [139, 198] on input "Practitioner" at bounding box center [273, 195] width 326 height 13
type input "S"
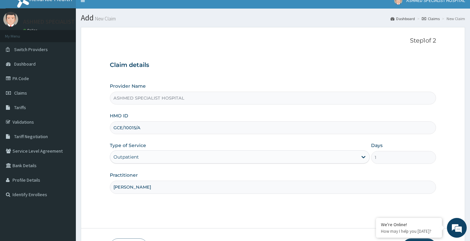
scroll to position [54, 0]
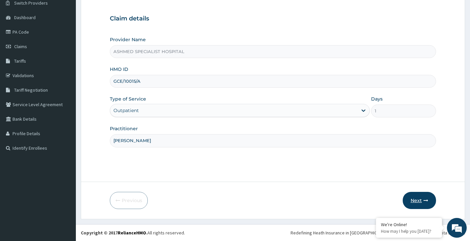
type input "[PERSON_NAME]"
click at [420, 202] on button "Next" at bounding box center [419, 200] width 33 height 17
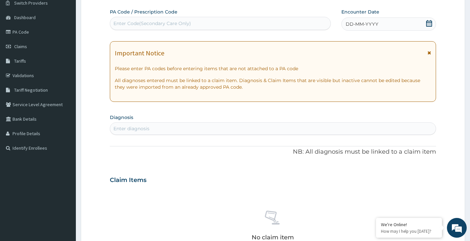
click at [206, 22] on div "Enter Code(Secondary Care Only)" at bounding box center [220, 23] width 220 height 11
paste input "PA/B8B132"
type input "PA/B8B132"
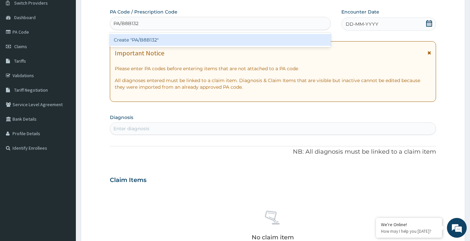
click at [195, 43] on div "Create "PA/B8B132"" at bounding box center [220, 40] width 221 height 12
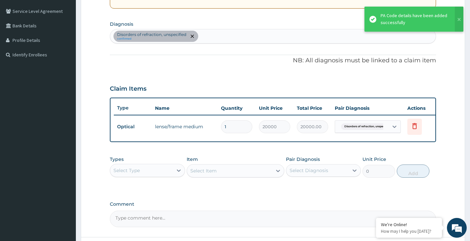
scroll to position [153, 0]
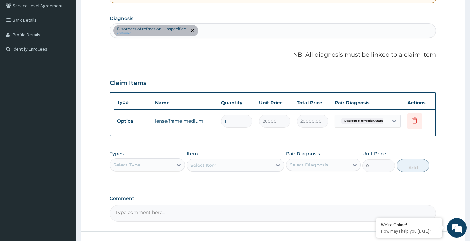
click at [151, 167] on div "Select Type" at bounding box center [141, 165] width 62 height 11
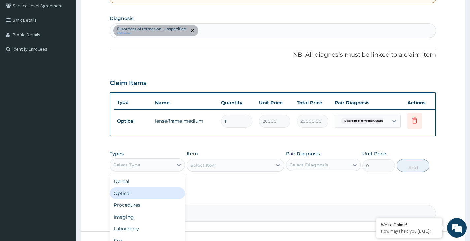
click at [146, 197] on div "Optical" at bounding box center [147, 193] width 75 height 12
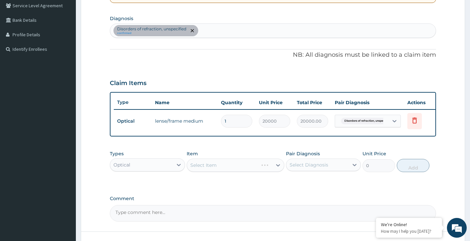
click at [198, 169] on div "Select Item" at bounding box center [236, 165] width 98 height 13
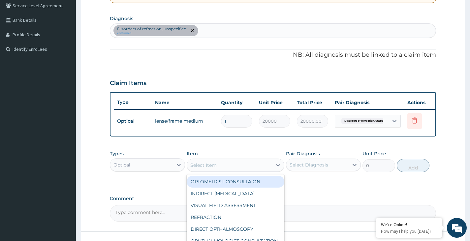
click at [199, 169] on div "Select Item" at bounding box center [203, 165] width 26 height 7
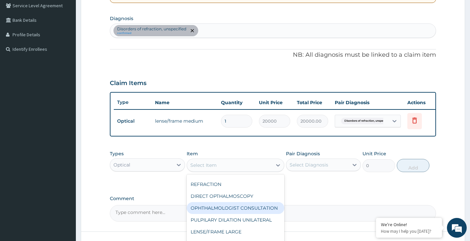
scroll to position [0, 0]
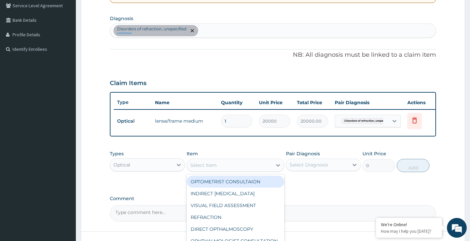
click at [237, 188] on div "OPTOMETRIST CONSULTAION" at bounding box center [236, 182] width 98 height 12
type input "3000"
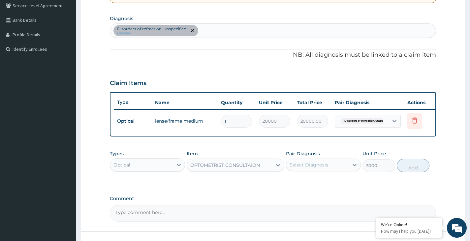
click at [309, 167] on div "Select Diagnosis" at bounding box center [309, 165] width 39 height 7
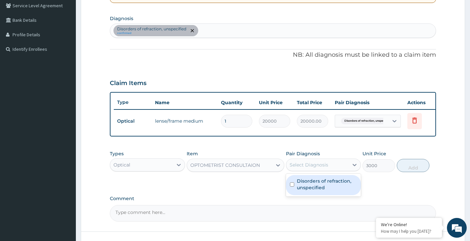
click at [312, 191] on label "Disorders of refraction, unspecified" at bounding box center [327, 184] width 60 height 13
checkbox input "true"
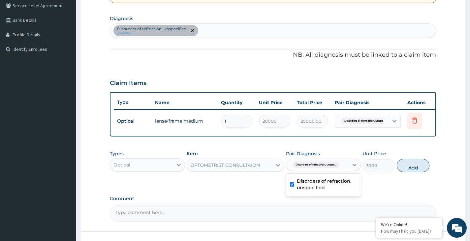
click at [406, 171] on button "Add" at bounding box center [413, 165] width 33 height 13
type input "0"
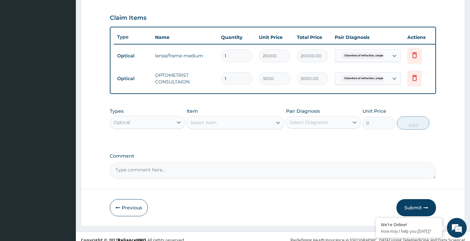
scroll to position [219, 0]
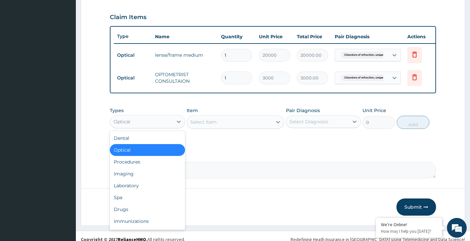
click at [166, 125] on div "Optical" at bounding box center [141, 121] width 62 height 11
click at [141, 215] on div "Drugs" at bounding box center [147, 210] width 75 height 12
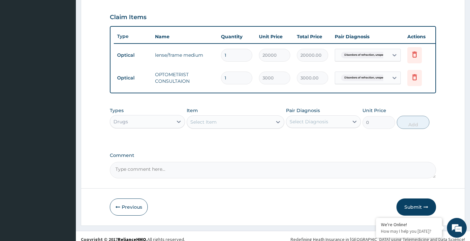
click at [238, 127] on div "Select Item" at bounding box center [229, 122] width 85 height 11
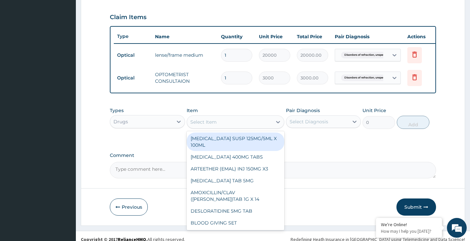
click at [341, 140] on div "Types Drugs Item option OPTOMETRIST CONSULTAION, selected. option AMOXICILLIN S…" at bounding box center [273, 123] width 326 height 38
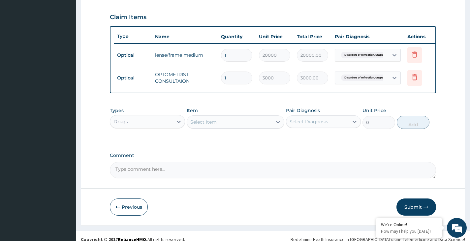
click at [254, 126] on div "Select Item" at bounding box center [229, 122] width 85 height 11
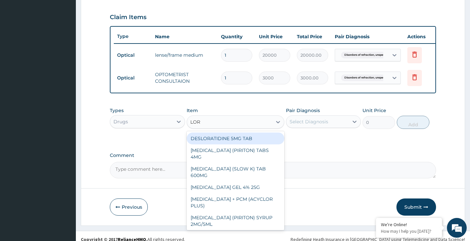
type input "LORA"
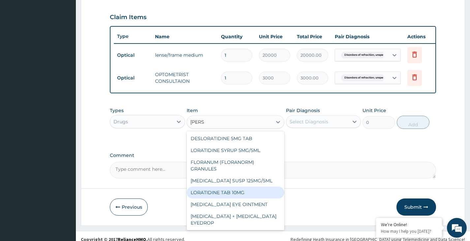
click at [262, 199] on div "LORATIDINE TAB 10MG" at bounding box center [236, 193] width 98 height 12
type input "30"
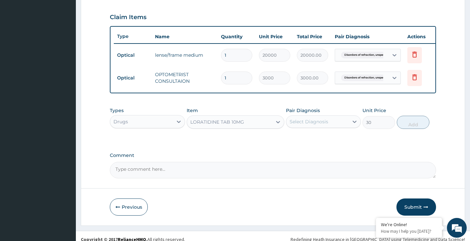
click at [323, 123] on div "Select Diagnosis" at bounding box center [309, 121] width 39 height 7
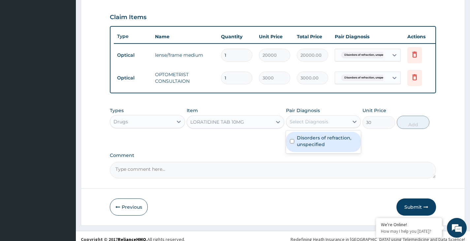
click at [322, 148] on label "Disorders of refraction, unspecified" at bounding box center [327, 141] width 60 height 13
checkbox input "true"
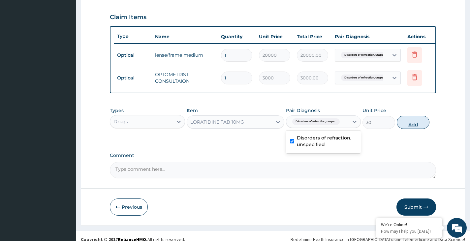
click at [413, 129] on button "Add" at bounding box center [413, 122] width 33 height 13
type input "0"
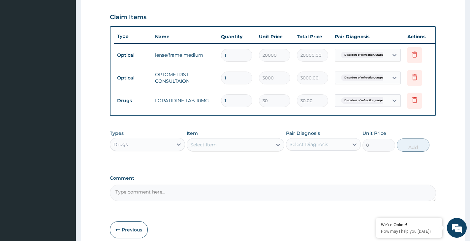
type input "10"
type input "300.00"
type input "10"
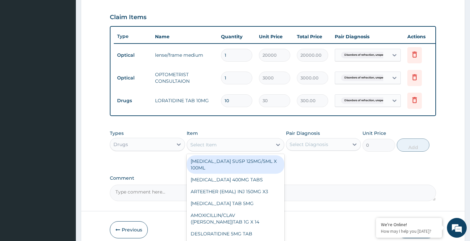
click at [246, 150] on div "Select Item" at bounding box center [229, 145] width 85 height 11
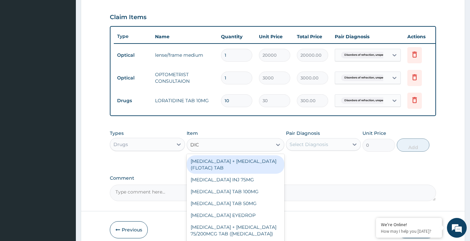
type input "DICL"
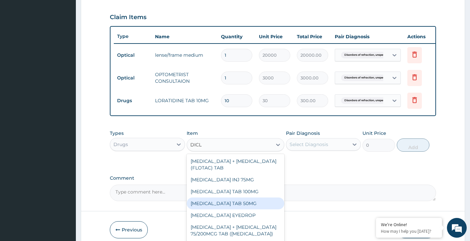
click at [242, 205] on div "DICLOFENAC POTASSIUM TAB 50MG" at bounding box center [236, 204] width 98 height 12
type input "30"
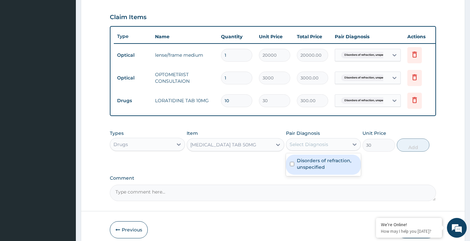
click at [348, 147] on div "Select Diagnosis" at bounding box center [317, 144] width 62 height 11
click at [334, 171] on label "Disorders of refraction, unspecified" at bounding box center [327, 163] width 60 height 13
checkbox input "true"
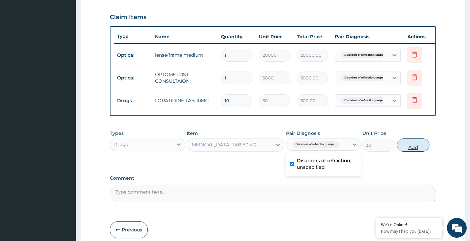
click at [412, 147] on button "Add" at bounding box center [413, 145] width 33 height 13
type input "0"
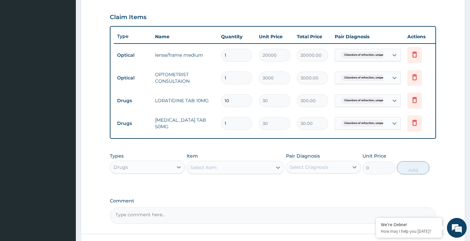
type input "10"
type input "300.00"
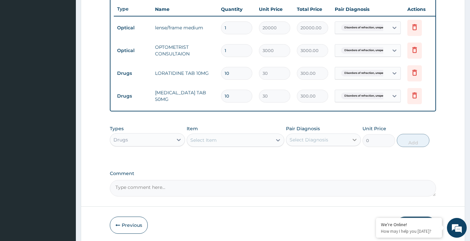
scroll to position [276, 0]
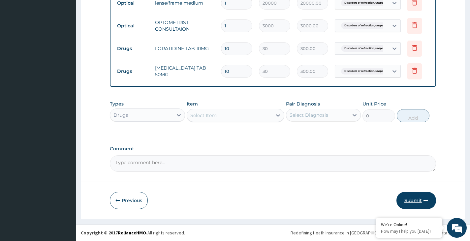
type input "10"
click at [416, 202] on button "Submit" at bounding box center [417, 200] width 40 height 17
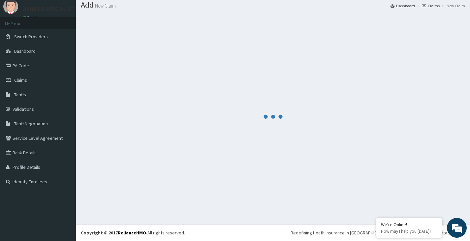
scroll to position [21, 0]
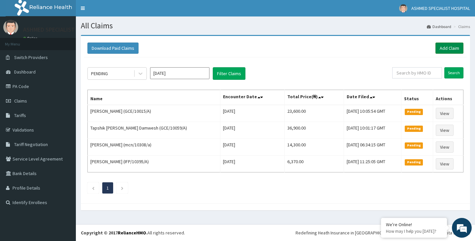
click at [451, 48] on link "Add Claim" at bounding box center [449, 48] width 28 height 11
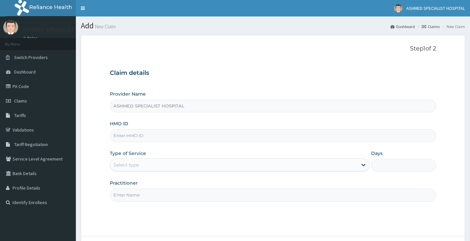
click at [133, 136] on input "HMO ID" at bounding box center [273, 135] width 326 height 13
type input "SKP/10335/A"
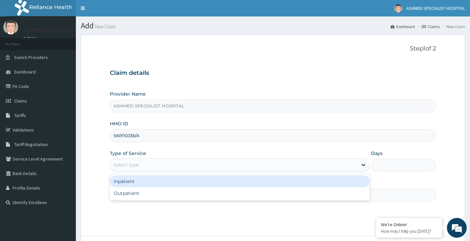
click at [136, 163] on div "Select type" at bounding box center [125, 165] width 25 height 7
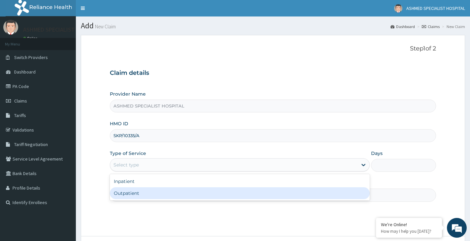
click at [132, 198] on div "Outpatient" at bounding box center [240, 193] width 260 height 12
type input "1"
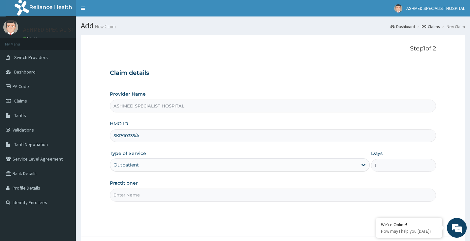
click at [132, 197] on input "Practitioner" at bounding box center [273, 195] width 326 height 13
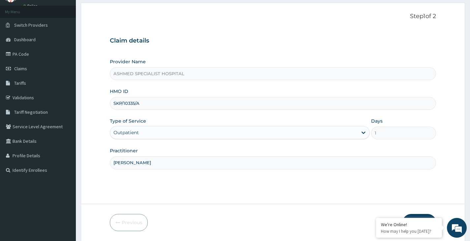
scroll to position [54, 0]
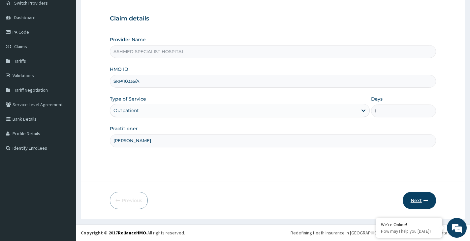
type input "[PERSON_NAME]"
click at [416, 199] on button "Next" at bounding box center [419, 200] width 33 height 17
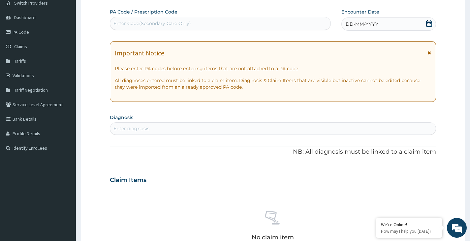
click at [426, 23] on icon at bounding box center [429, 23] width 7 height 7
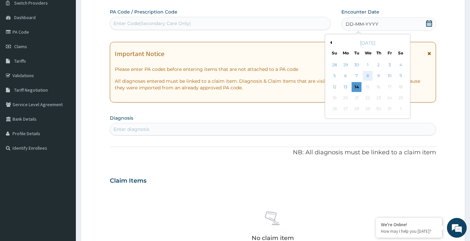
click at [367, 78] on div "8" at bounding box center [368, 76] width 10 height 10
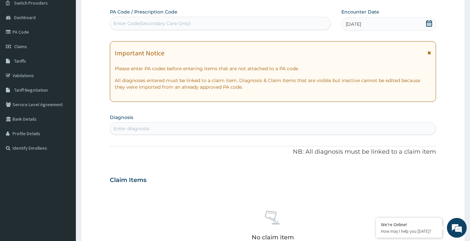
click at [179, 127] on div "Enter diagnosis" at bounding box center [273, 128] width 326 height 11
type input "MALARIA"
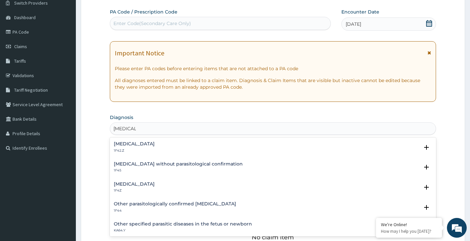
click at [139, 183] on h4 "Malaria, unspecified" at bounding box center [134, 184] width 41 height 5
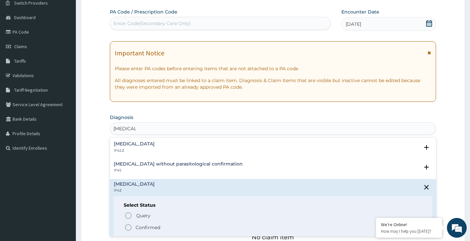
click at [144, 224] on p "Confirmed" at bounding box center [148, 227] width 25 height 7
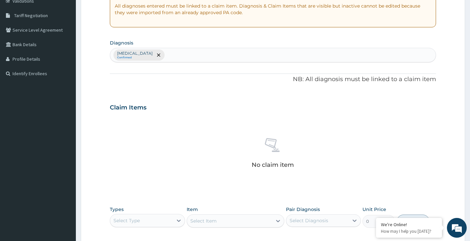
scroll to position [235, 0]
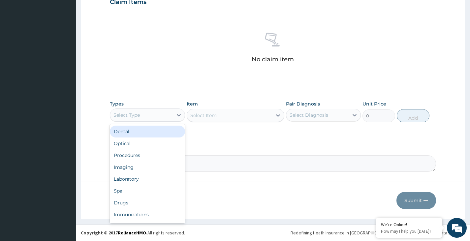
click at [165, 117] on div "Select Type" at bounding box center [141, 115] width 62 height 11
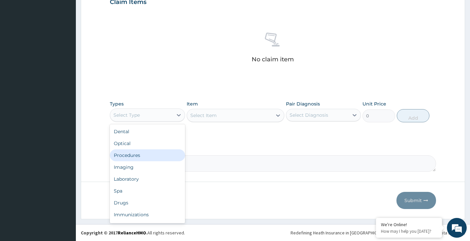
click at [141, 157] on div "Procedures" at bounding box center [147, 155] width 75 height 12
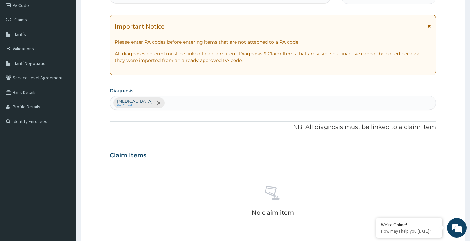
scroll to position [70, 0]
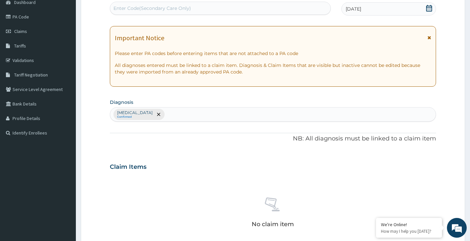
click at [187, 115] on div "Malaria, unspecified Confirmed" at bounding box center [273, 115] width 326 height 14
type input "MELITUS"
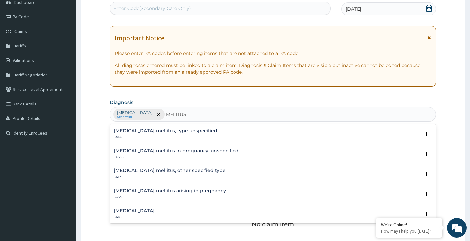
click at [154, 171] on h4 "Diabetes mellitus, other specified type" at bounding box center [170, 170] width 112 height 5
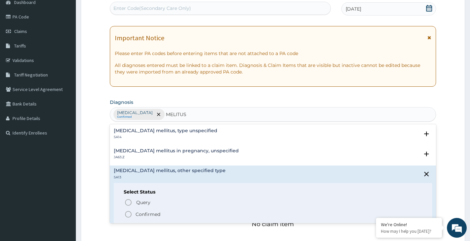
click at [138, 213] on p "Confirmed" at bounding box center [148, 214] width 25 height 7
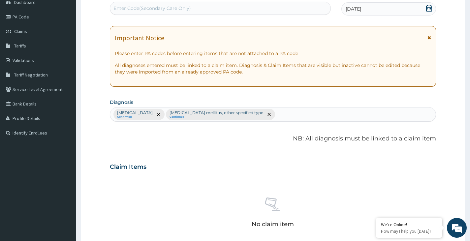
scroll to position [202, 0]
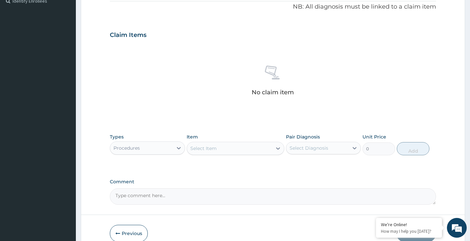
click at [226, 148] on div "Select Item" at bounding box center [229, 148] width 85 height 11
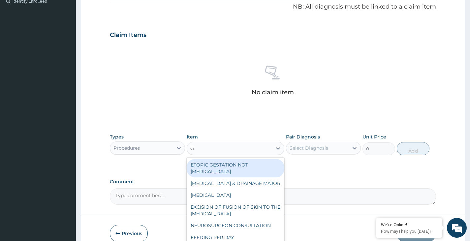
type input "GE"
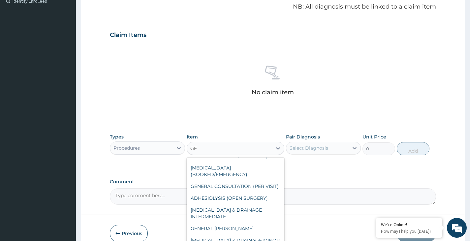
scroll to position [66, 0]
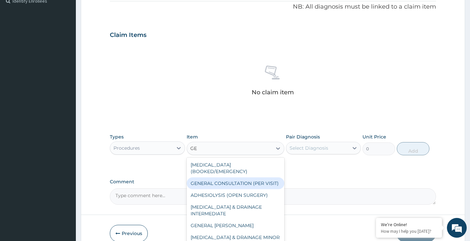
click at [228, 183] on div "GENERAL CONSULTATION (PER VISIT)" at bounding box center [236, 183] width 98 height 12
type input "2000"
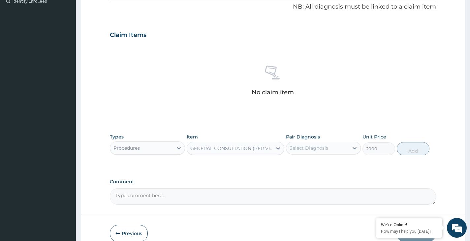
click at [304, 152] on div "Select Diagnosis" at bounding box center [317, 148] width 62 height 11
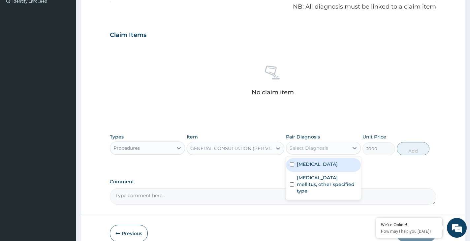
click at [307, 169] on div "Malaria, unspecified" at bounding box center [323, 165] width 75 height 14
checkbox input "true"
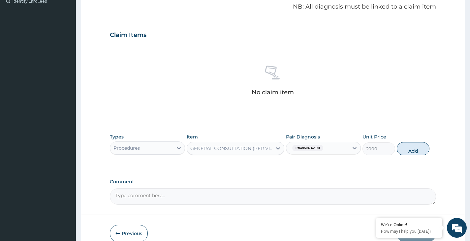
click at [411, 153] on button "Add" at bounding box center [413, 148] width 33 height 13
type input "0"
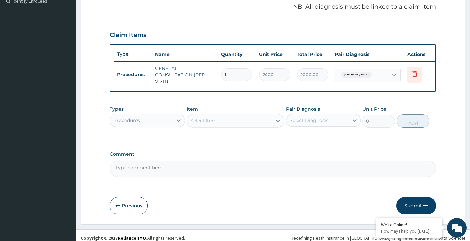
click at [153, 126] on div "Procedures" at bounding box center [141, 120] width 62 height 11
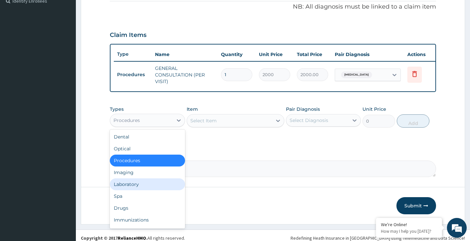
click at [141, 185] on div "Laboratory" at bounding box center [147, 184] width 75 height 12
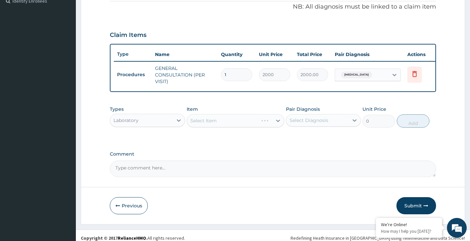
click at [212, 127] on div "Select Item" at bounding box center [236, 120] width 98 height 13
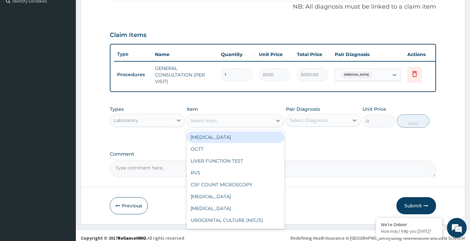
click at [212, 124] on div "Select Item" at bounding box center [203, 120] width 26 height 7
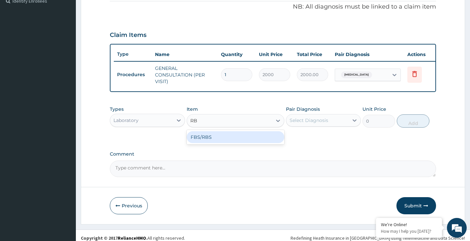
type input "RBS"
click at [232, 136] on div "FBS/RBS" at bounding box center [236, 137] width 98 height 15
click at [239, 140] on div "FBS/RBS" at bounding box center [236, 137] width 98 height 12
type input "1000"
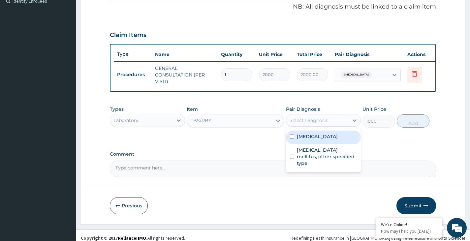
click at [311, 123] on div "Select Diagnosis" at bounding box center [309, 120] width 39 height 7
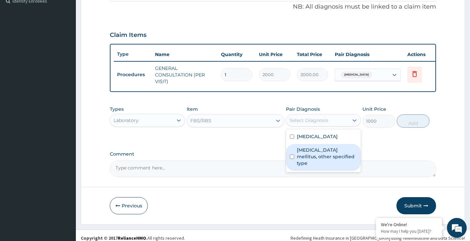
click at [315, 158] on label "Diabetes mellitus, other specified type" at bounding box center [327, 157] width 60 height 20
checkbox input "true"
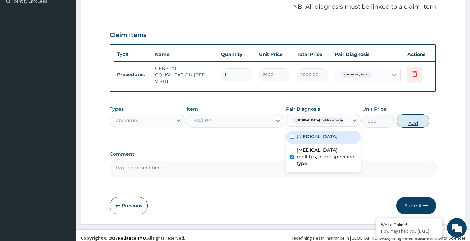
click at [417, 128] on button "Add" at bounding box center [413, 120] width 33 height 13
type input "0"
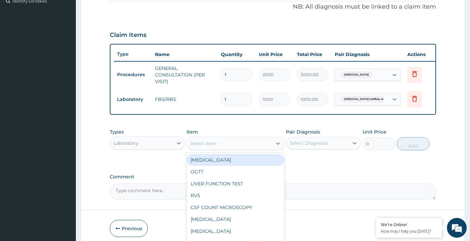
click at [212, 145] on div "Select Item" at bounding box center [203, 143] width 26 height 7
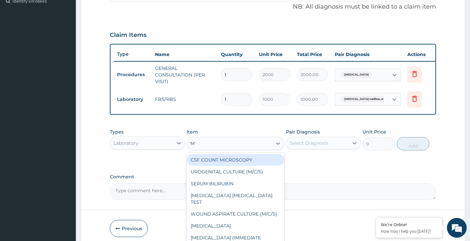
type input "MA"
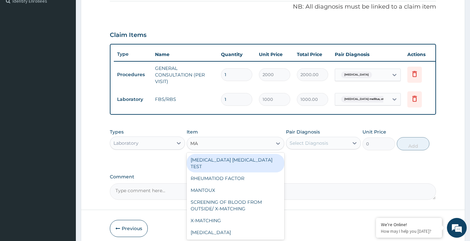
click at [252, 168] on div "MALARIA PARASITE TEST" at bounding box center [236, 163] width 98 height 18
type input "1000"
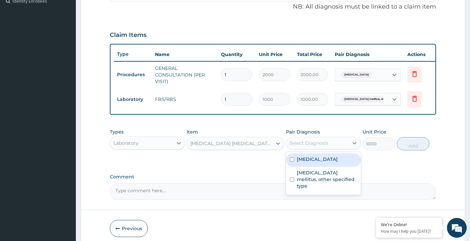
click at [316, 146] on div "Select Diagnosis" at bounding box center [309, 143] width 39 height 7
click at [319, 163] on label "Malaria, unspecified" at bounding box center [317, 159] width 41 height 7
checkbox input "true"
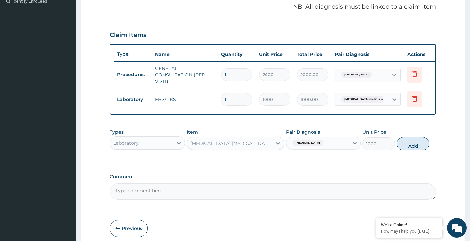
click at [414, 150] on button "Add" at bounding box center [413, 143] width 33 height 13
type input "0"
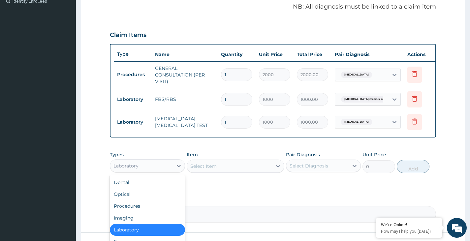
click at [167, 170] on div "Laboratory" at bounding box center [141, 166] width 62 height 11
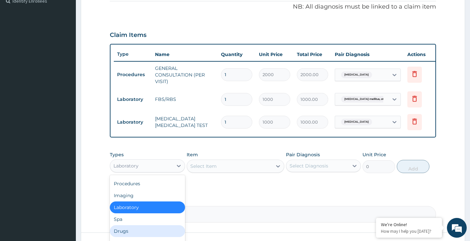
click at [148, 237] on div "Drugs" at bounding box center [147, 231] width 75 height 12
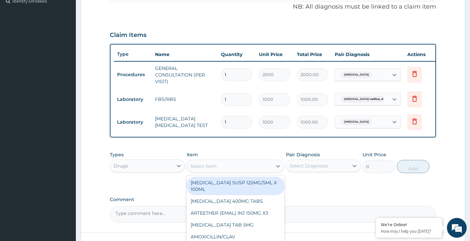
click at [232, 172] on div "Select Item" at bounding box center [229, 166] width 85 height 11
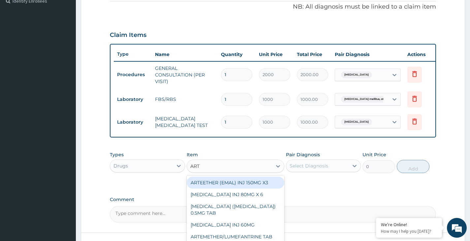
type input "ARTE"
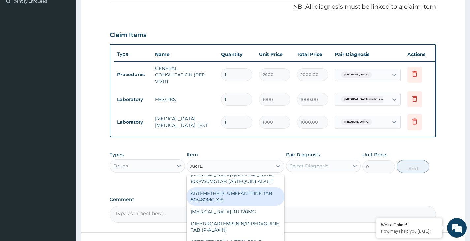
click at [237, 196] on div "ARTEMETHER/LUMEFANTRINE TAB 80/480MG X 6" at bounding box center [236, 196] width 98 height 18
type input "700"
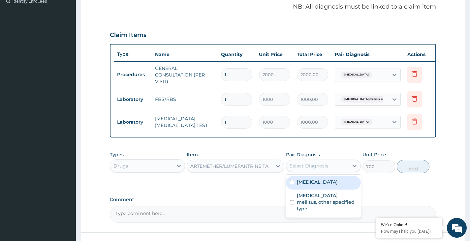
click at [311, 171] on div "Select Diagnosis" at bounding box center [317, 166] width 62 height 11
click at [314, 190] on div "Malaria, unspecified" at bounding box center [323, 183] width 75 height 14
checkbox input "true"
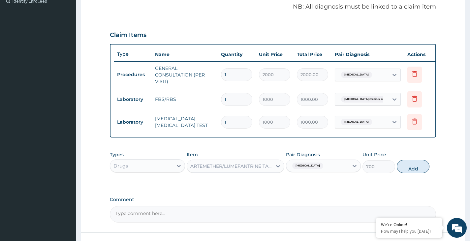
click at [414, 173] on button "Add" at bounding box center [413, 166] width 33 height 13
type input "0"
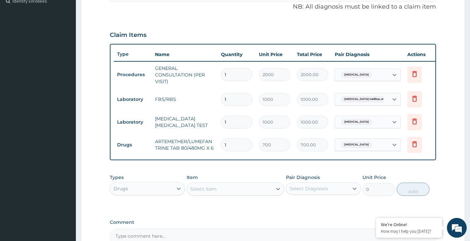
click at [229, 194] on div "Select Item" at bounding box center [229, 189] width 85 height 11
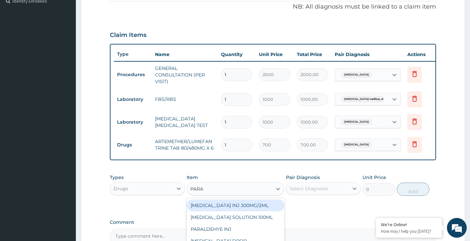
type input "PARAC"
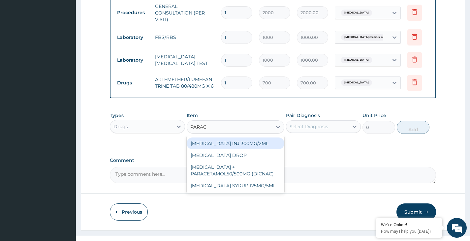
scroll to position [268, 0]
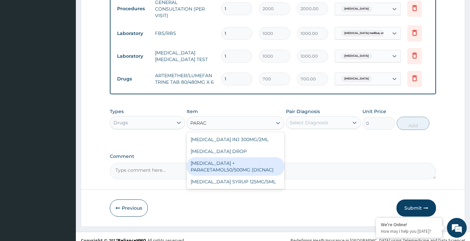
click at [239, 175] on div "DICLOFENAC + PARACETAMOL50/500MG (DICNAC)" at bounding box center [236, 166] width 98 height 18
type input "40"
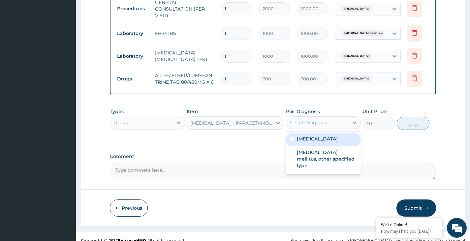
click at [306, 126] on div "Select Diagnosis" at bounding box center [309, 122] width 39 height 7
click at [305, 146] on div "Malaria, unspecified" at bounding box center [323, 140] width 75 height 14
checkbox input "true"
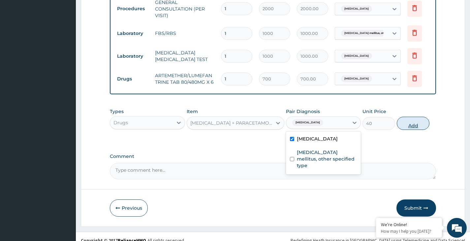
click at [417, 129] on button "Add" at bounding box center [413, 123] width 33 height 13
type input "0"
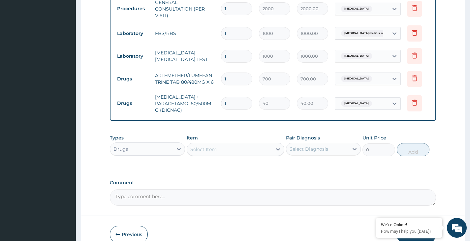
type input "18"
type input "720.00"
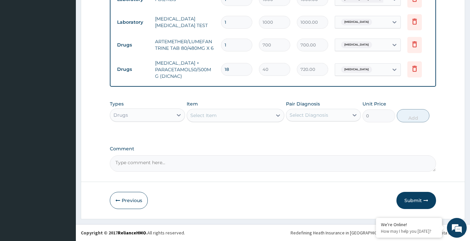
scroll to position [306, 0]
type input "18"
click at [411, 199] on button "Submit" at bounding box center [417, 200] width 40 height 17
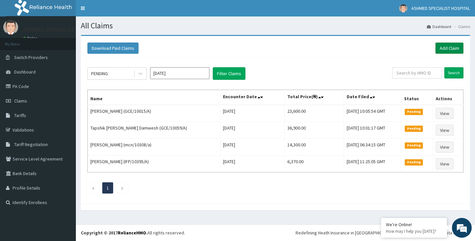
click at [449, 49] on link "Add Claim" at bounding box center [449, 48] width 28 height 11
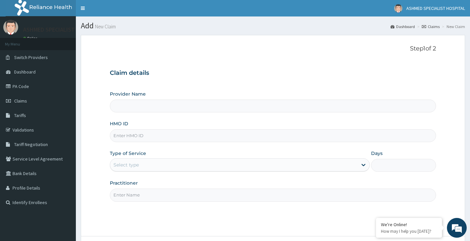
type input "ASHMED SPECIALIST HOSPITAL"
click at [152, 139] on input "HMO ID" at bounding box center [273, 135] width 326 height 13
type input "BTR/10443/B"
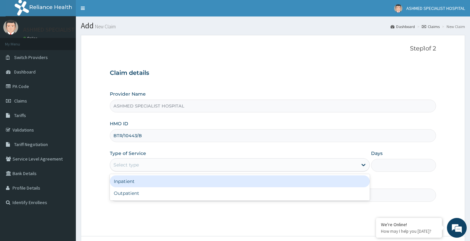
click at [148, 160] on div "Select type" at bounding box center [233, 165] width 247 height 11
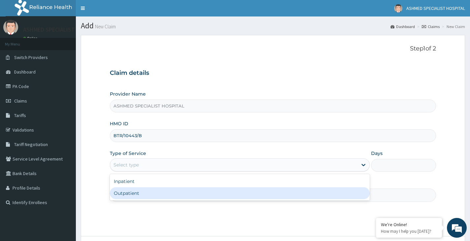
click at [144, 197] on div "Outpatient" at bounding box center [240, 193] width 260 height 12
type input "1"
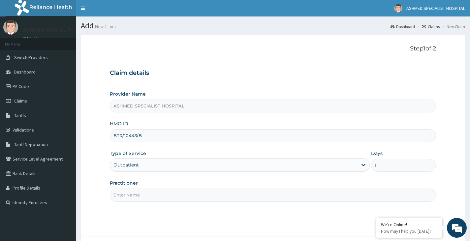
click at [143, 198] on input "Practitioner" at bounding box center [273, 195] width 326 height 13
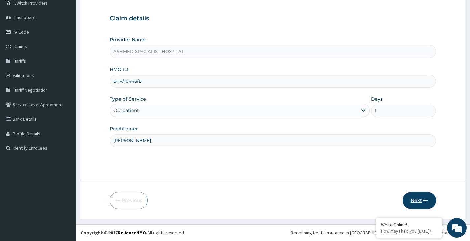
type input "[PERSON_NAME]"
click at [417, 202] on button "Next" at bounding box center [419, 200] width 33 height 17
